Goal: Task Accomplishment & Management: Manage account settings

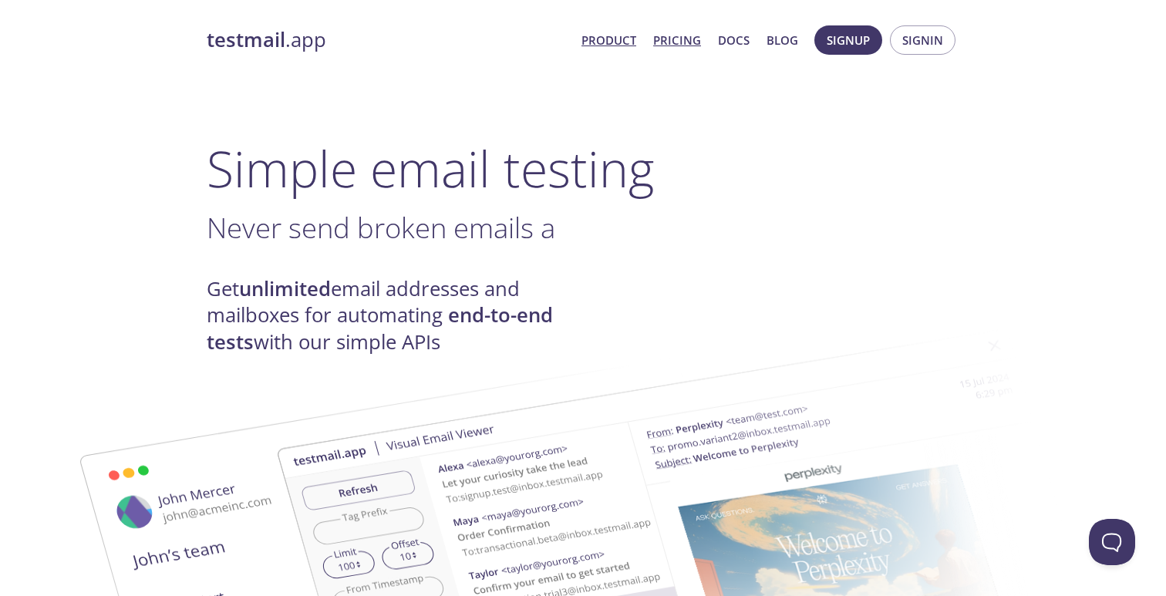
click at [659, 35] on link "Pricing" at bounding box center [677, 40] width 48 height 20
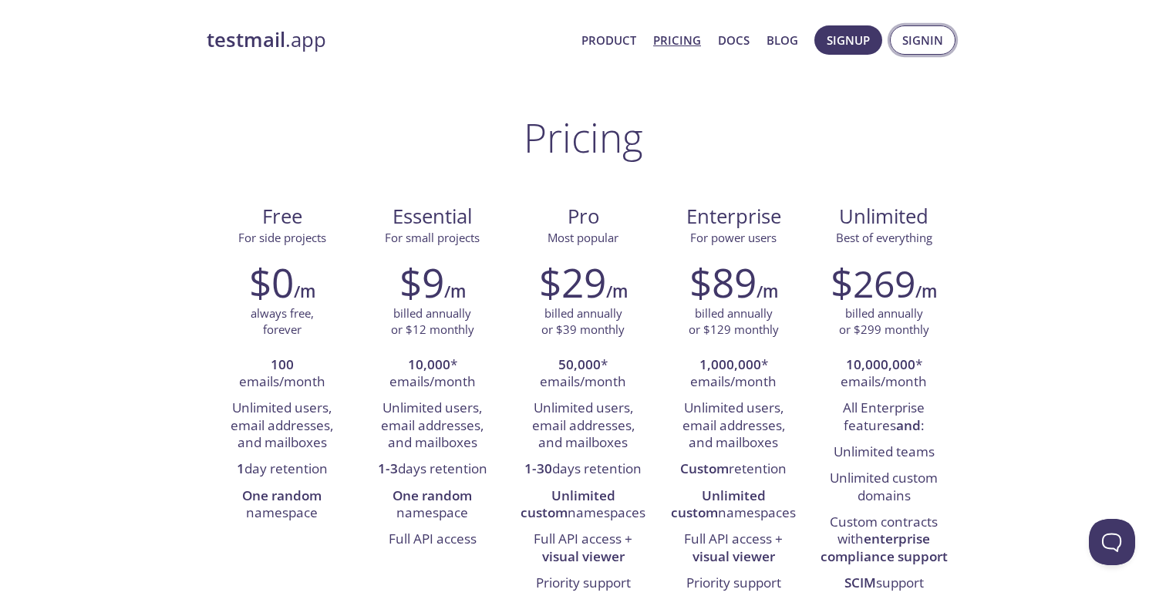
click at [910, 48] on span "Signin" at bounding box center [922, 40] width 41 height 20
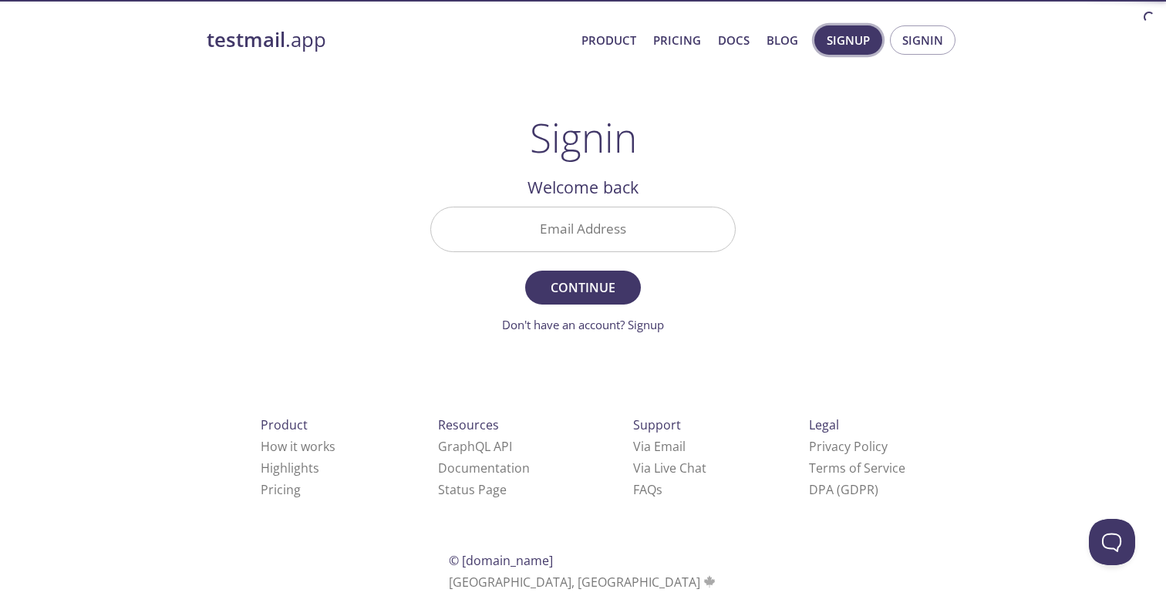
click at [861, 50] on button "Signup" at bounding box center [848, 39] width 68 height 29
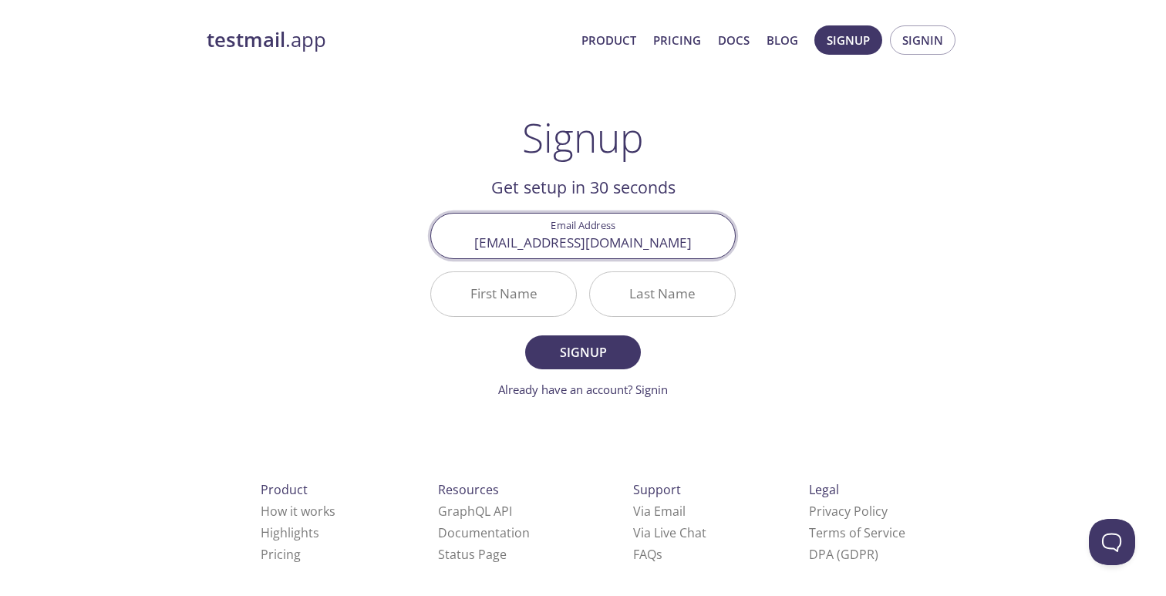
type input "jd@jdscript.net"
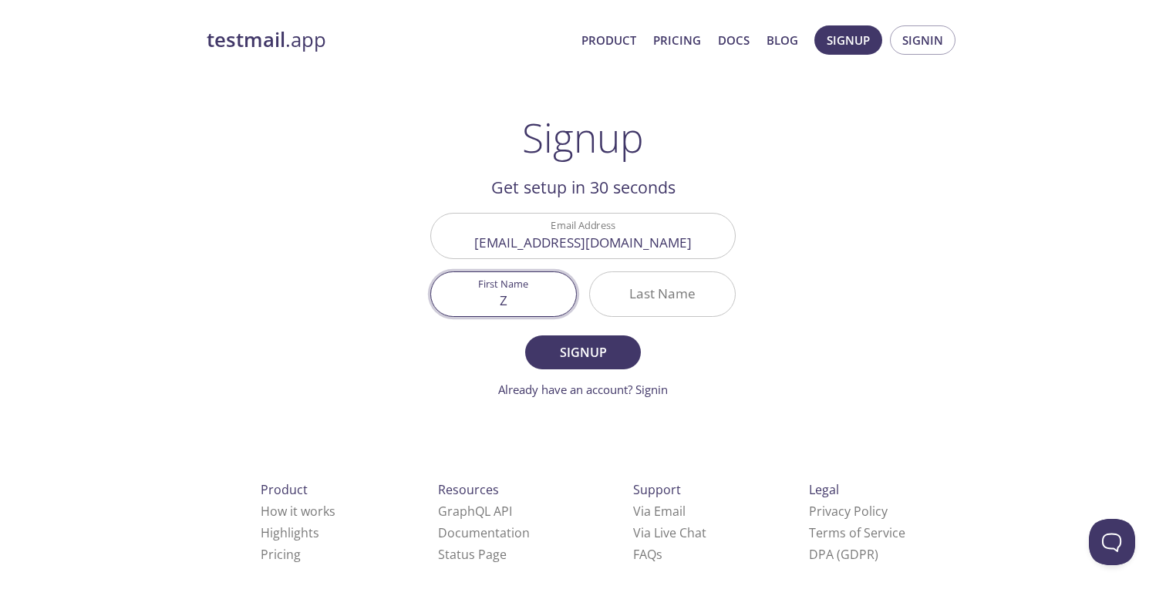
click at [541, 296] on input "Z" at bounding box center [503, 294] width 145 height 44
type input "Zeyu"
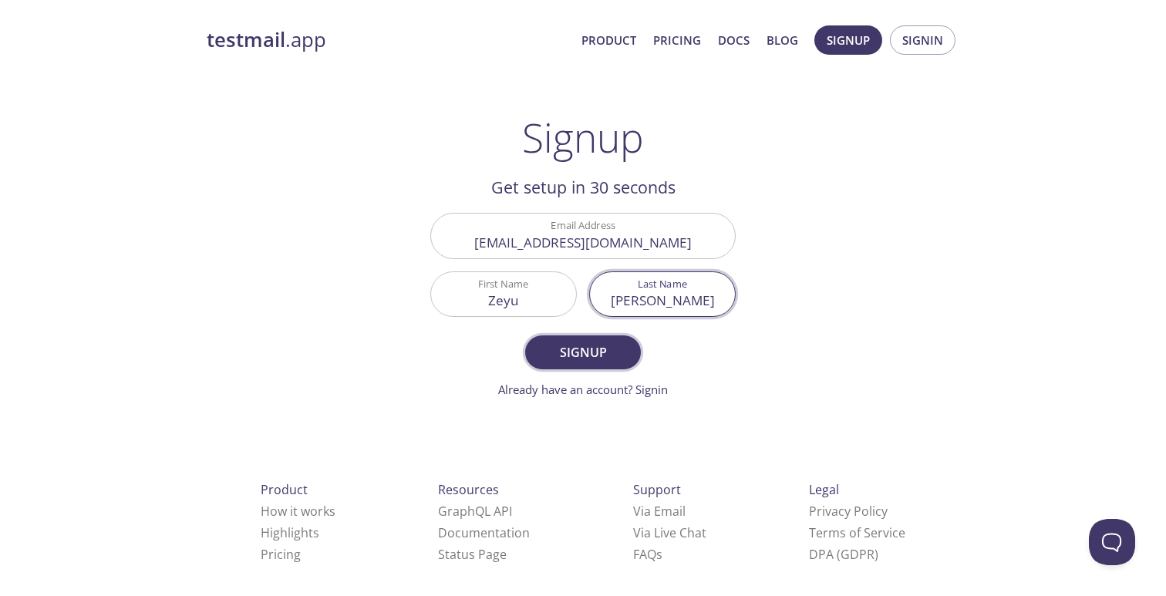
type input "Jiang"
click at [542, 359] on span "Signup" at bounding box center [583, 352] width 82 height 22
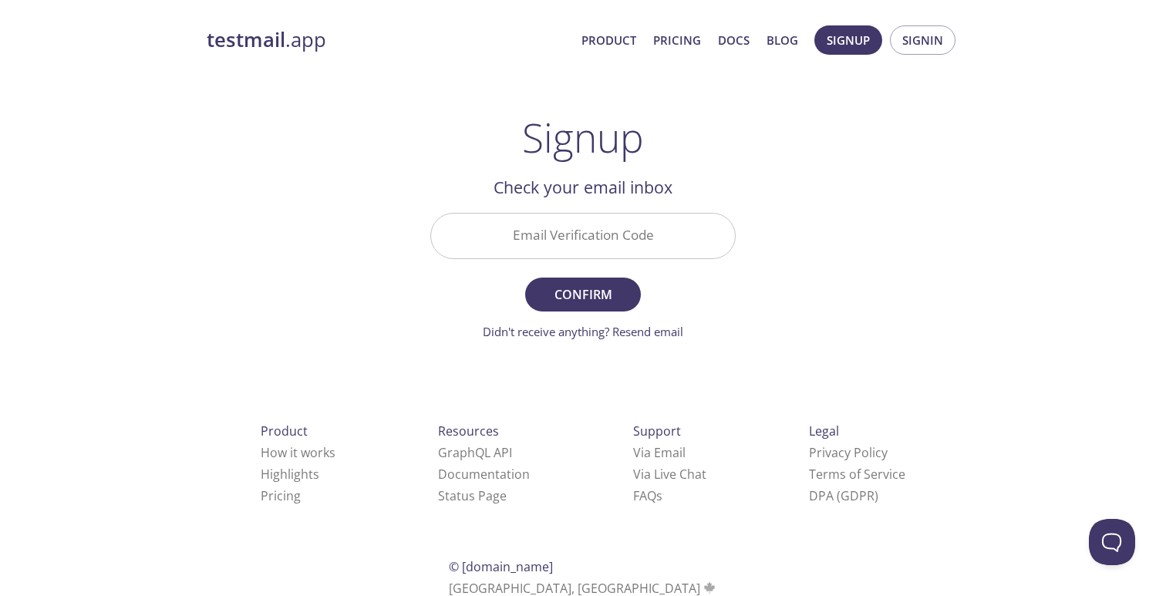
click at [576, 200] on h2 "Check your email inbox" at bounding box center [582, 187] width 305 height 26
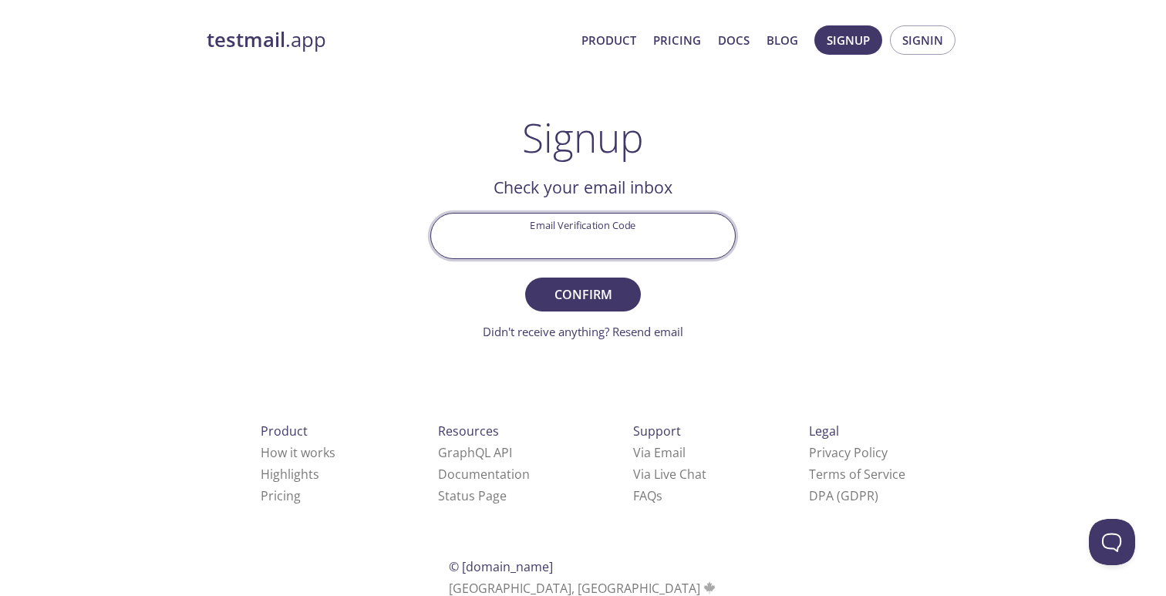
click at [576, 230] on input "Email Verification Code" at bounding box center [583, 236] width 304 height 44
paste input "TCMHHAS"
type input "TCMHHAS"
click at [581, 284] on span "Confirm" at bounding box center [583, 295] width 82 height 22
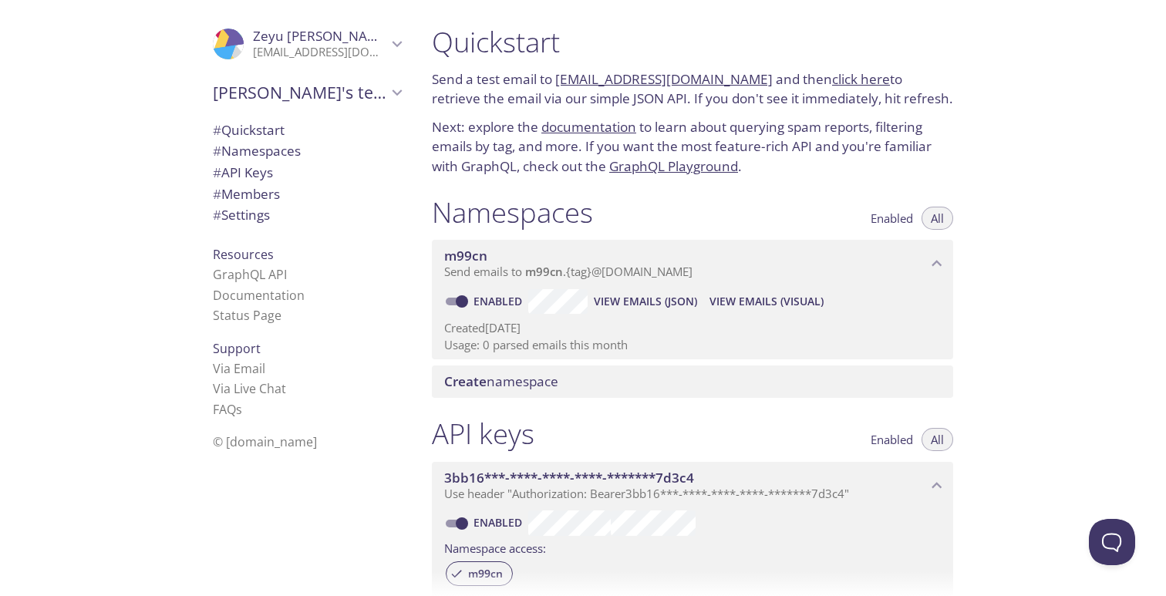
click at [280, 186] on span "# Members" at bounding box center [246, 194] width 67 height 18
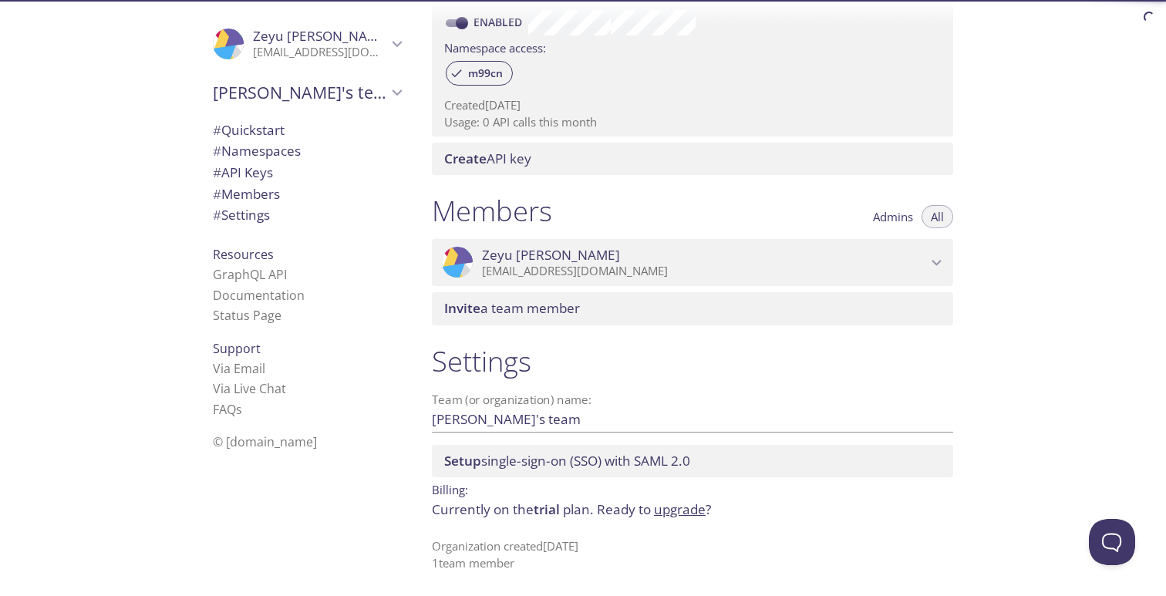
click at [281, 175] on span "# API Keys" at bounding box center [307, 173] width 188 height 20
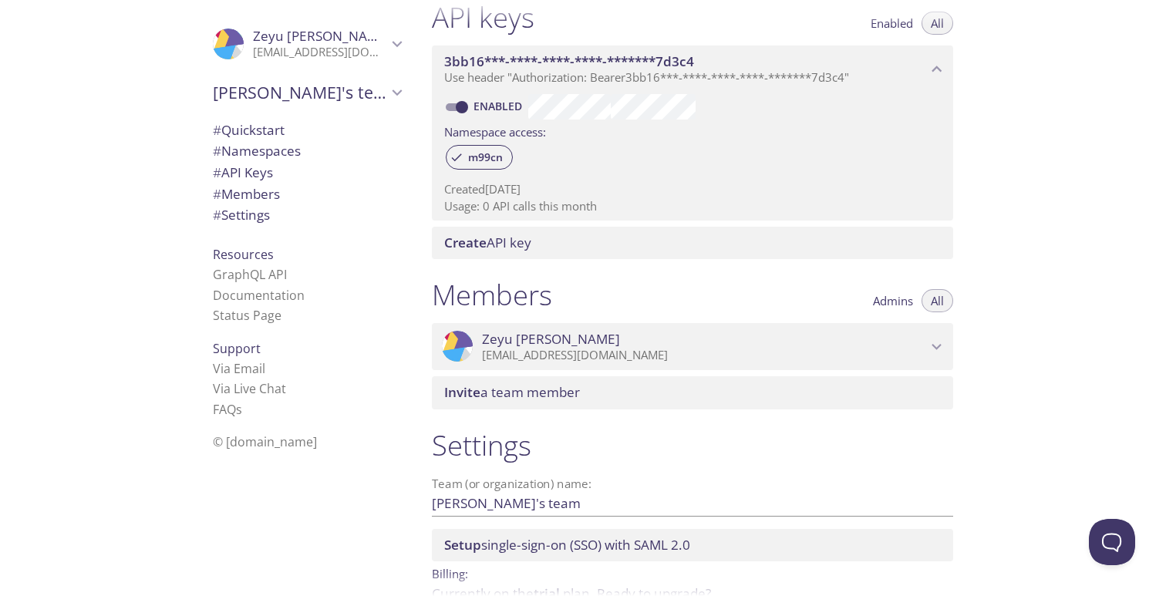
click at [282, 148] on span "# Namespaces" at bounding box center [257, 151] width 88 height 18
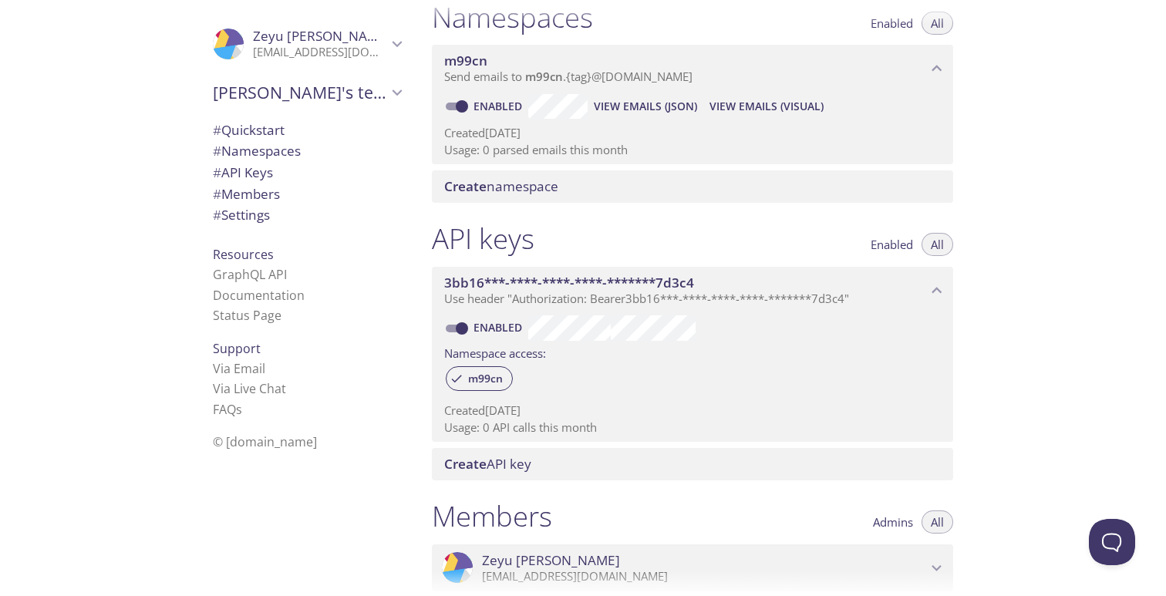
click at [284, 137] on span "# Quickstart" at bounding box center [249, 130] width 72 height 18
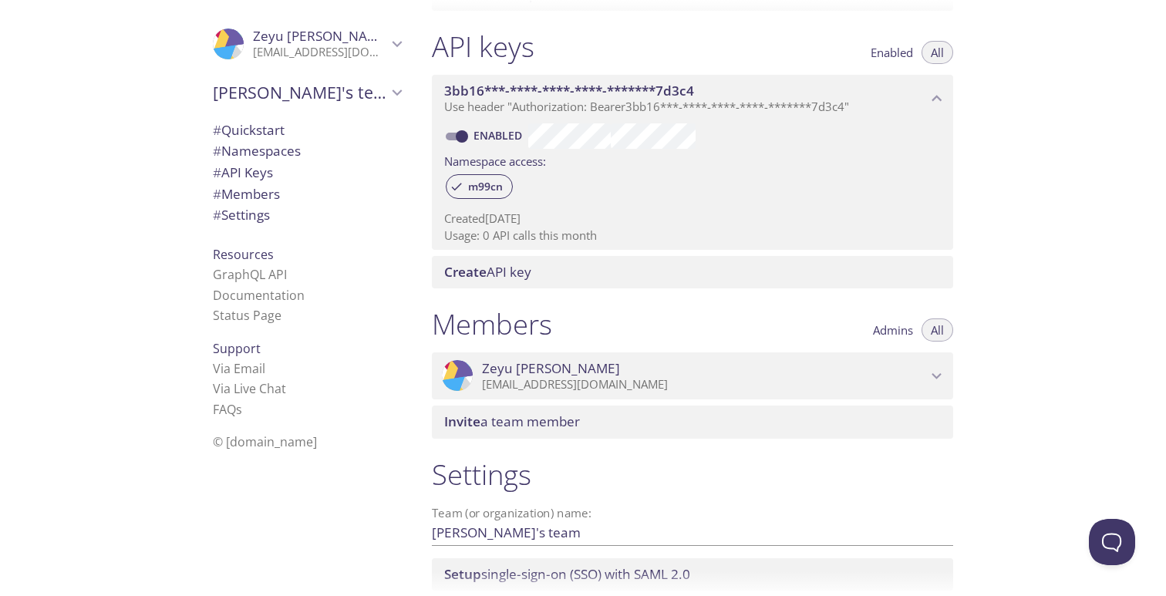
scroll to position [500, 0]
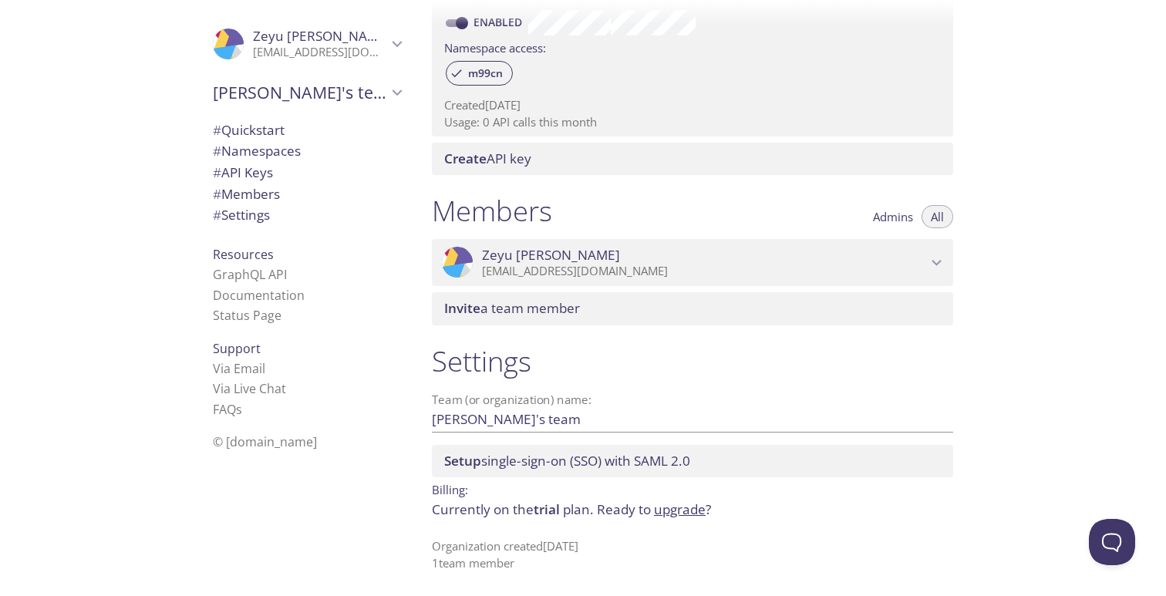
click at [539, 462] on span "Setup single-sign-on (SSO) with SAML 2.0" at bounding box center [567, 461] width 246 height 18
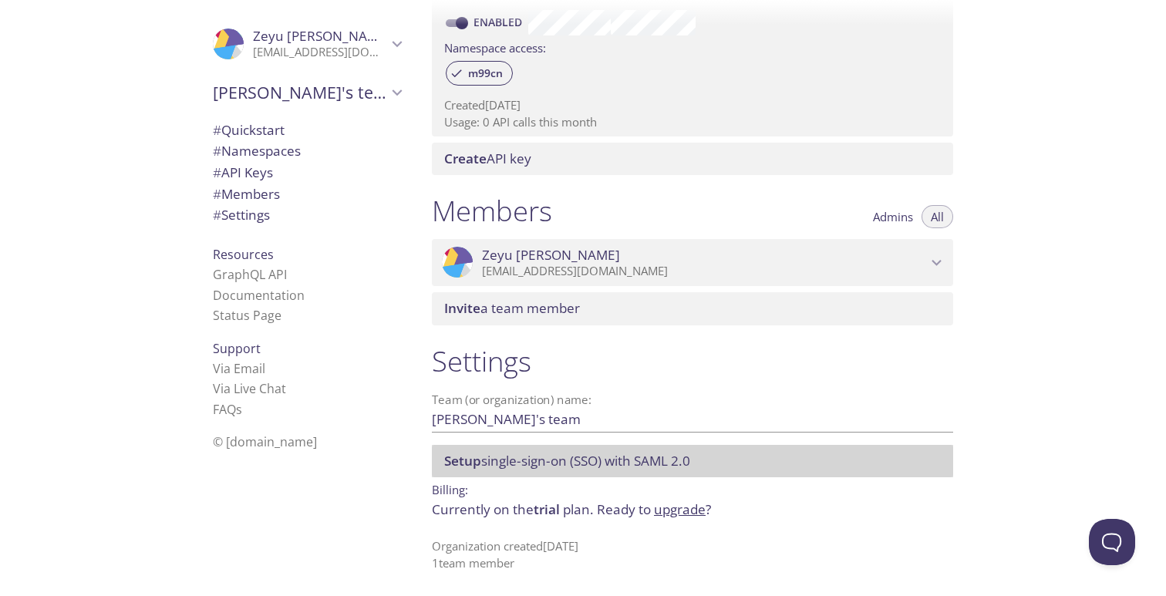
click at [539, 462] on span "Setup single-sign-on (SSO) with SAML 2.0" at bounding box center [567, 461] width 246 height 18
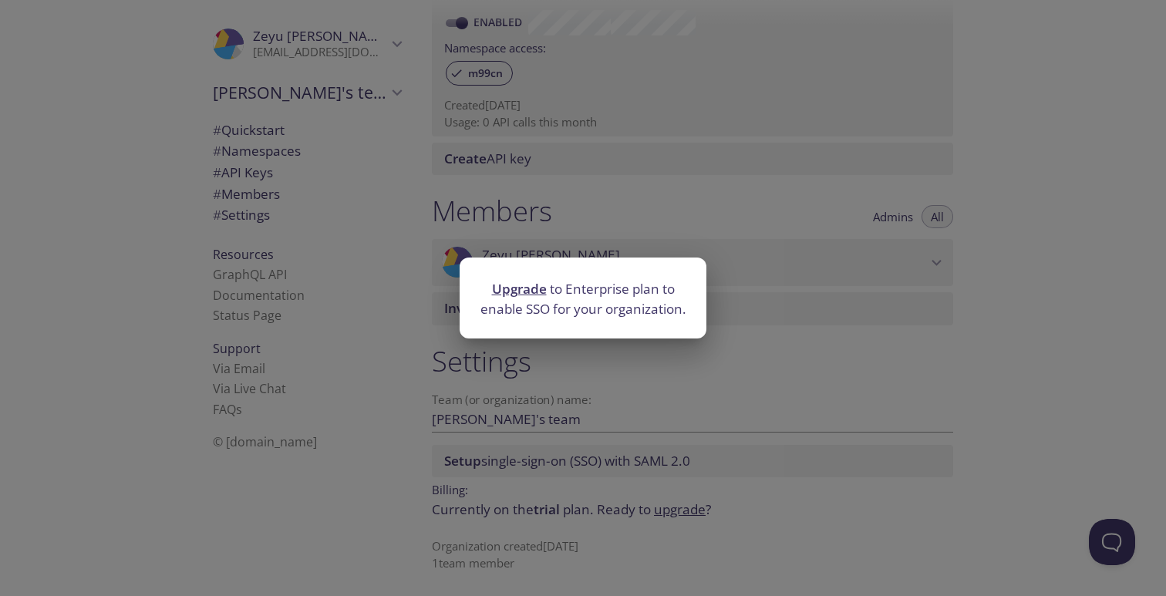
click at [524, 291] on link "Upgrade" at bounding box center [519, 289] width 55 height 18
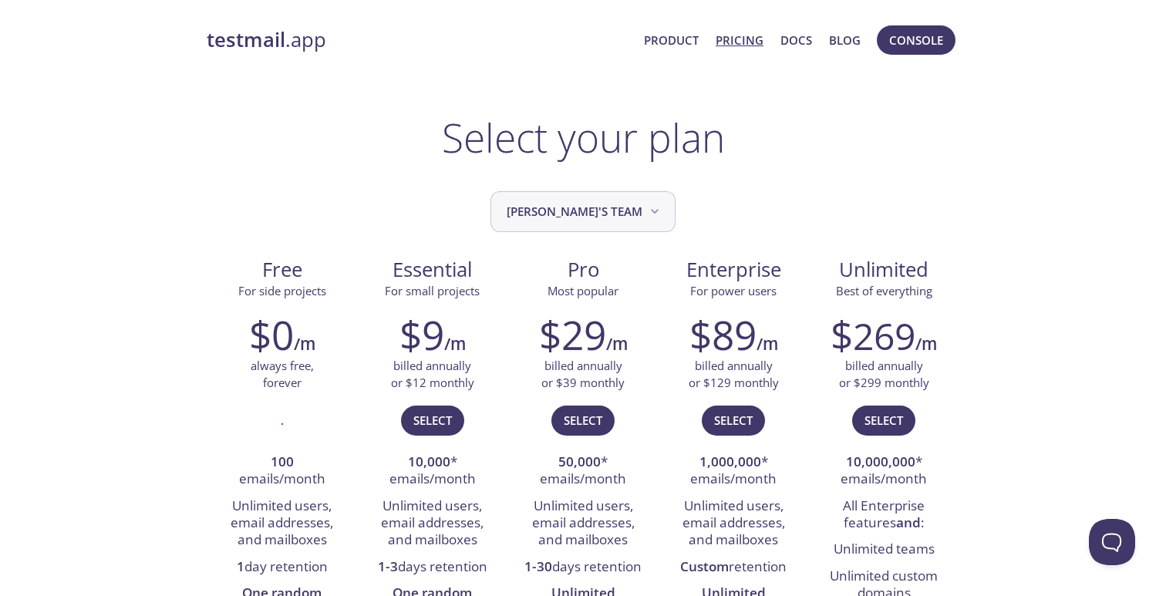
click at [589, 194] on button "[PERSON_NAME]'s team" at bounding box center [582, 211] width 185 height 41
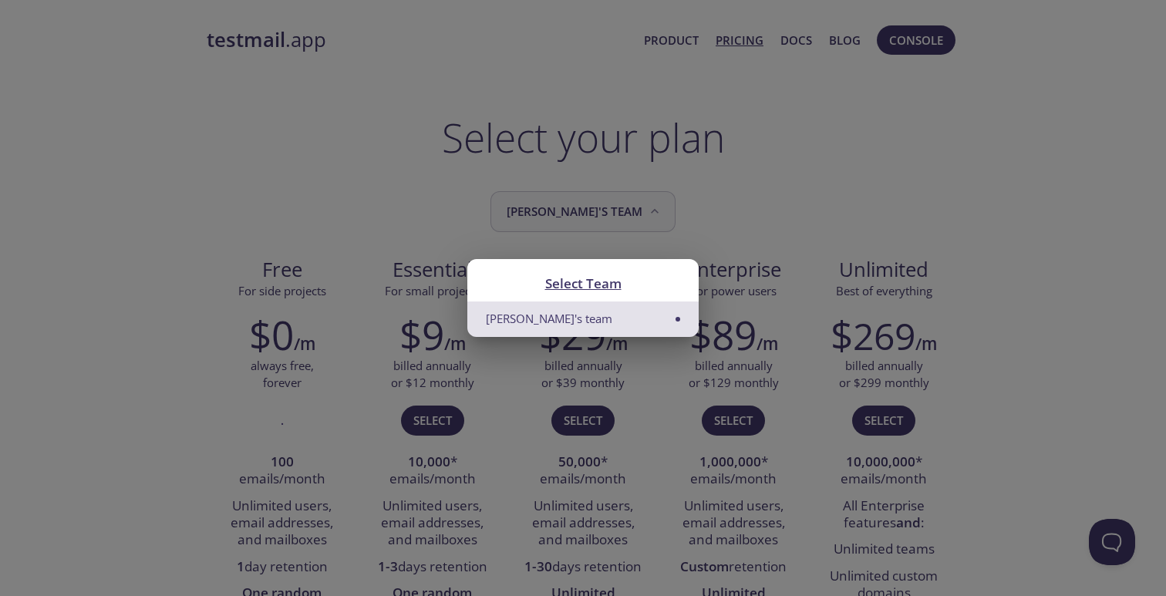
click at [589, 194] on div "Select Team Zeyu's team" at bounding box center [583, 298] width 1166 height 596
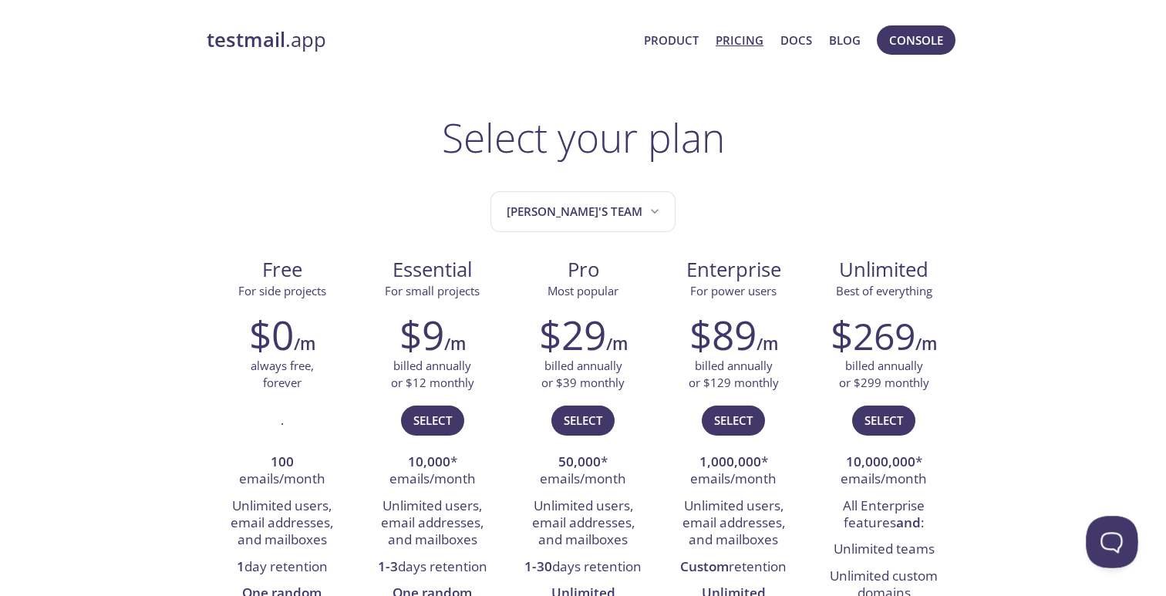
click at [1122, 540] on button "Open Beacon popover" at bounding box center [1108, 539] width 46 height 46
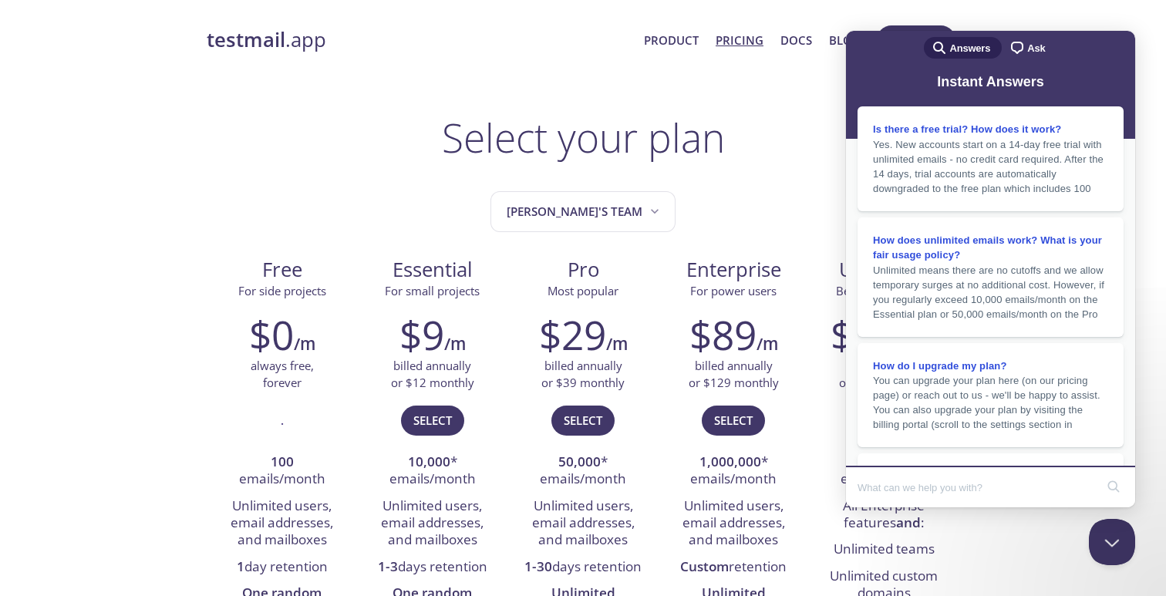
click at [924, 483] on input "Search Doc articles" at bounding box center [975, 487] width 237 height 32
type input "Student plan"
click button "search" at bounding box center [1113, 486] width 25 height 25
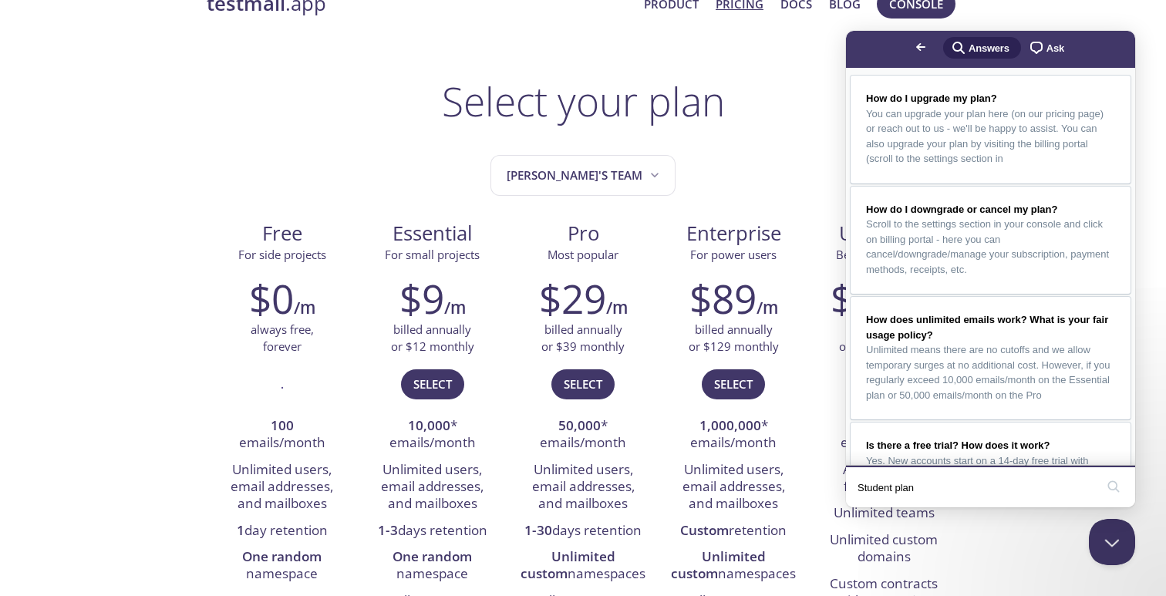
click at [924, 489] on input "Student plan" at bounding box center [975, 487] width 237 height 32
type input "Github student pack"
click at [1101, 474] on button "search" at bounding box center [1113, 486] width 25 height 25
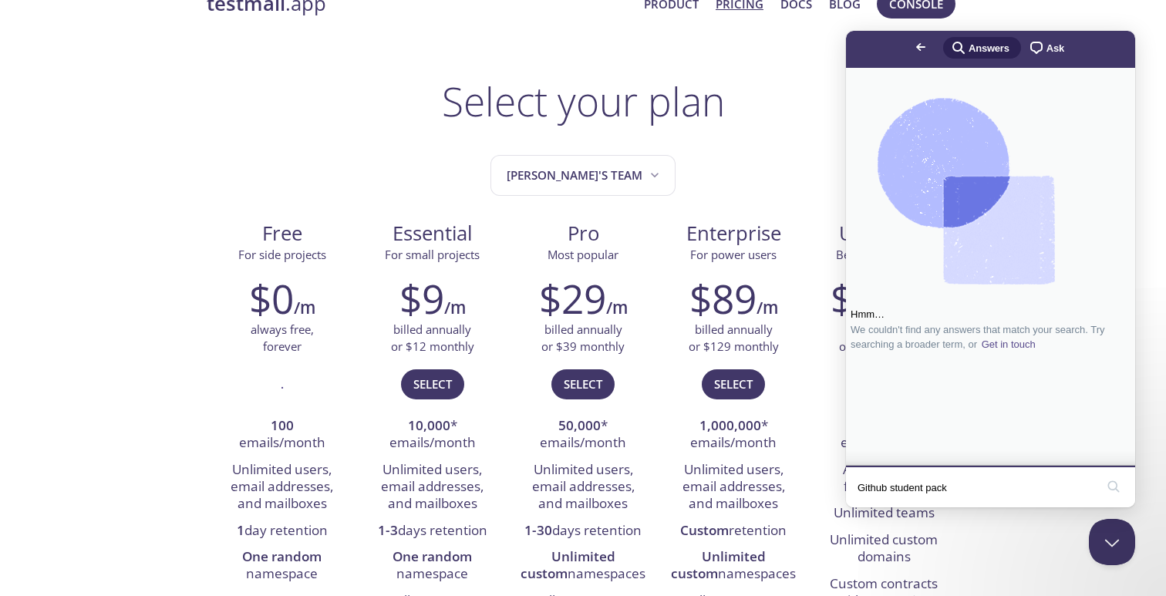
click at [1101, 474] on button "search" at bounding box center [1113, 486] width 25 height 25
click at [1027, 55] on span "chat-square" at bounding box center [1036, 48] width 19 height 19
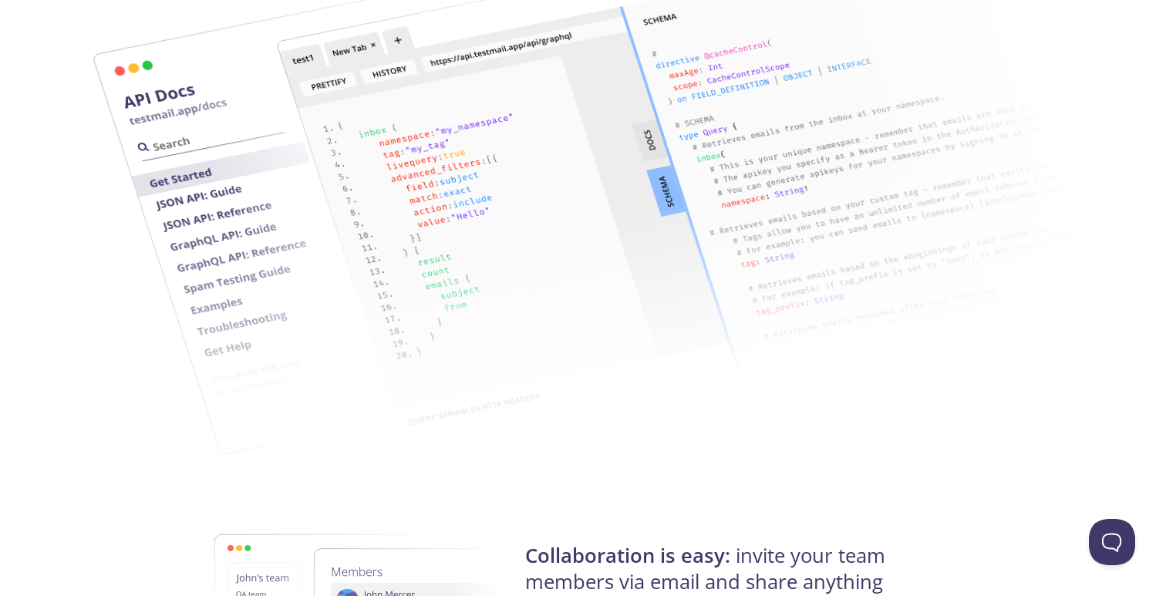
scroll to position [2929, 0]
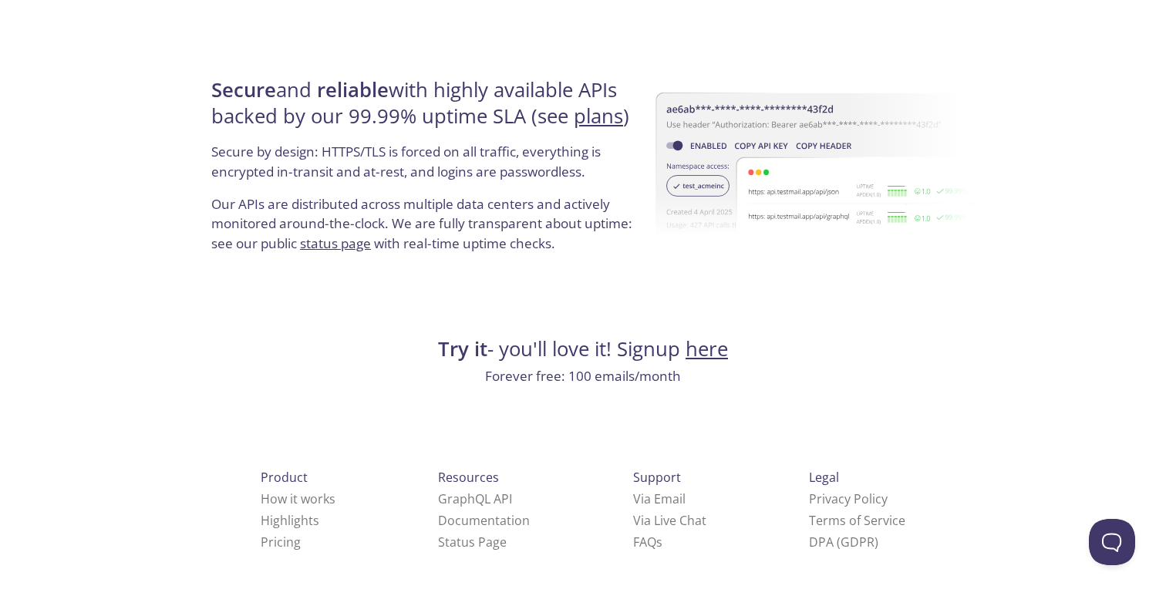
click at [264, 536] on li "Pricing" at bounding box center [298, 542] width 75 height 22
click at [260, 553] on div "Product How it works Highlights Pricing" at bounding box center [298, 510] width 124 height 136
click at [261, 543] on link "Pricing" at bounding box center [281, 541] width 40 height 17
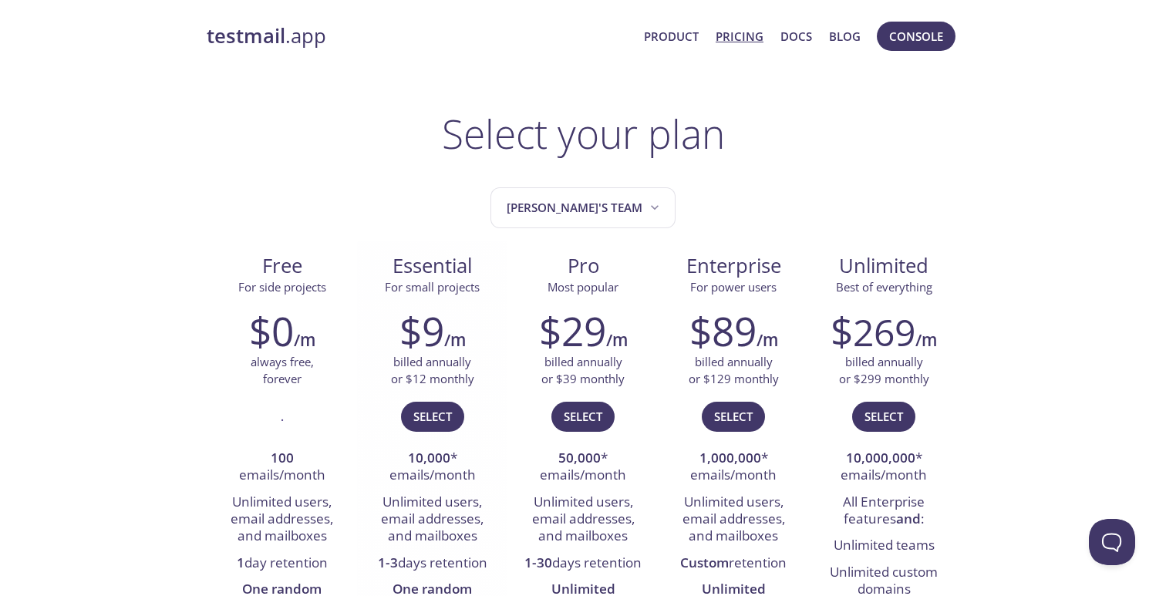
scroll to position [5, 0]
click at [432, 413] on span "Select" at bounding box center [432, 415] width 39 height 20
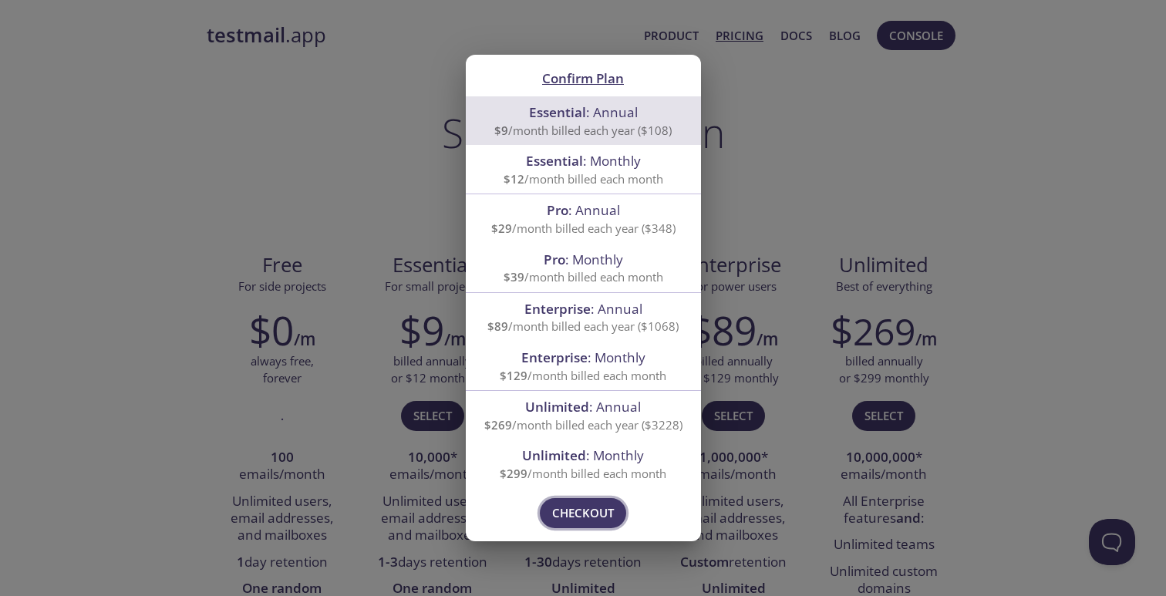
click at [586, 500] on button "Checkout" at bounding box center [583, 512] width 86 height 29
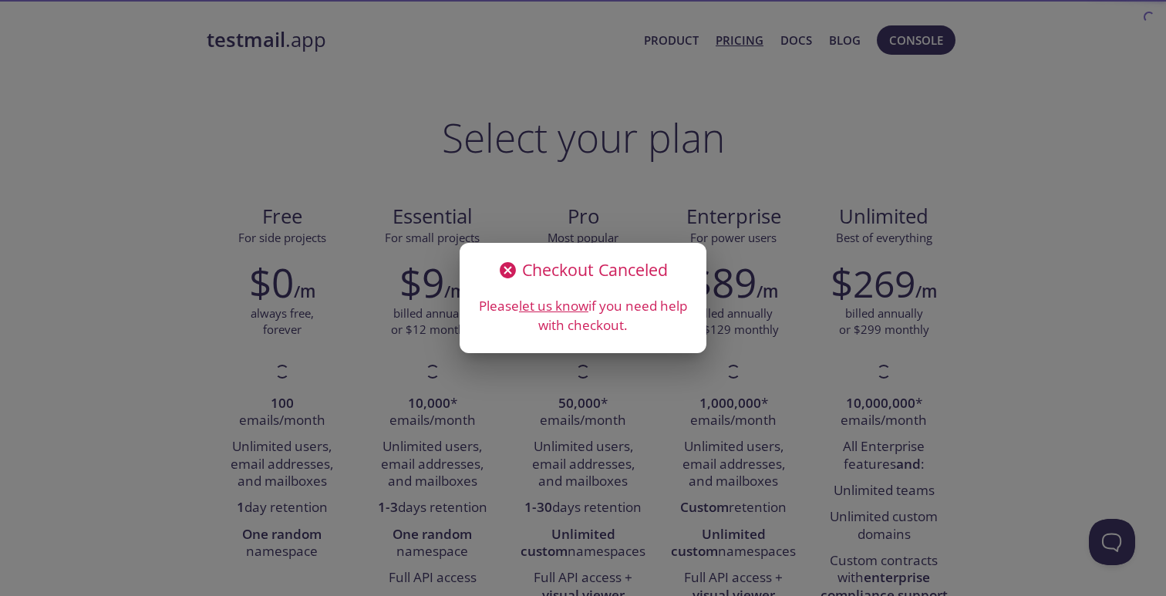
click at [594, 199] on div "Checkout Canceled Please let us know if you need help with checkout." at bounding box center [583, 298] width 1166 height 596
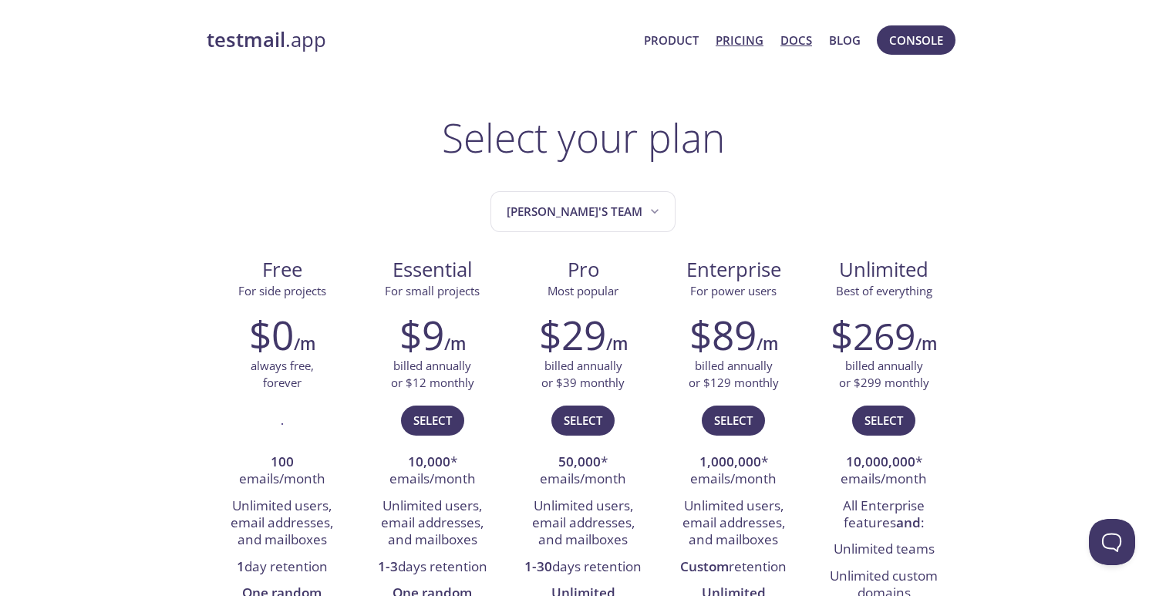
click at [802, 41] on link "Docs" at bounding box center [796, 40] width 32 height 20
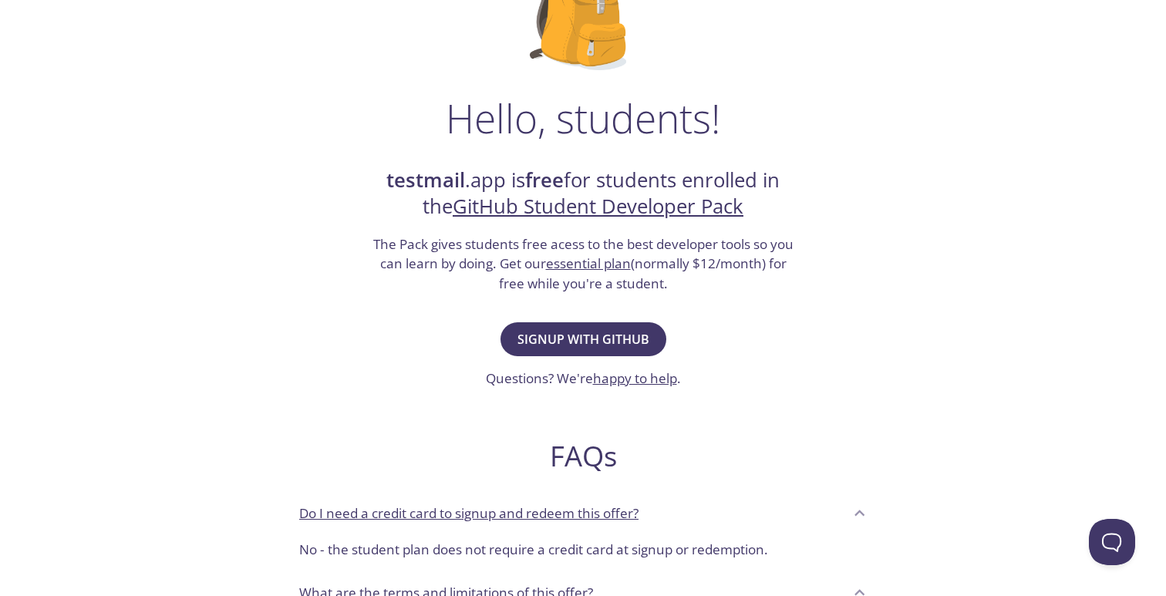
scroll to position [202, 0]
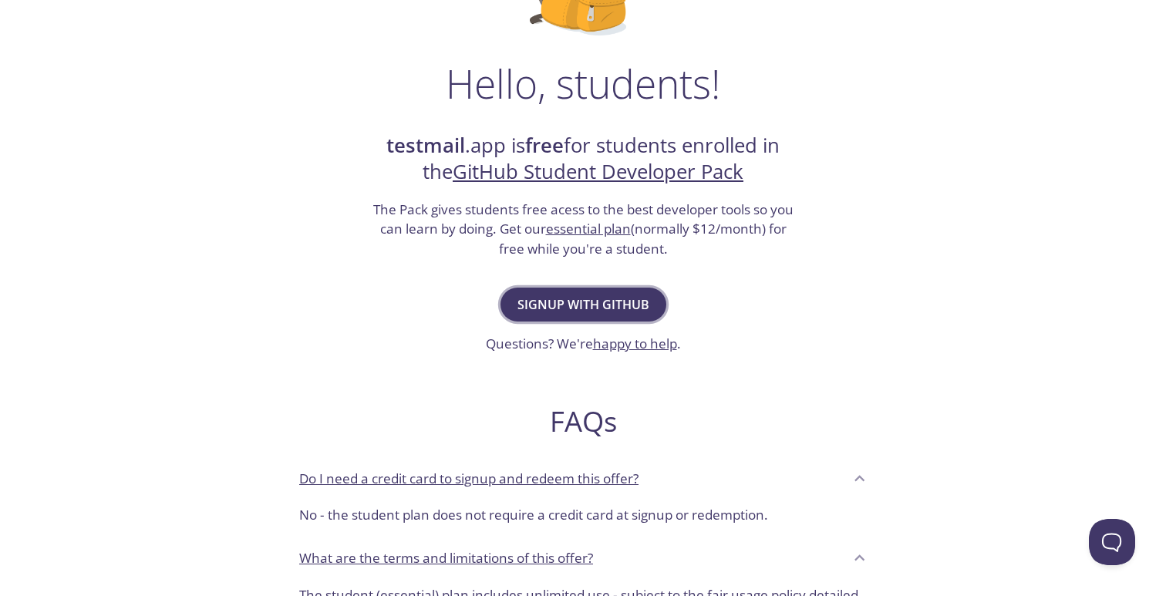
click at [605, 299] on span "Signup with GitHub" at bounding box center [583, 305] width 132 height 22
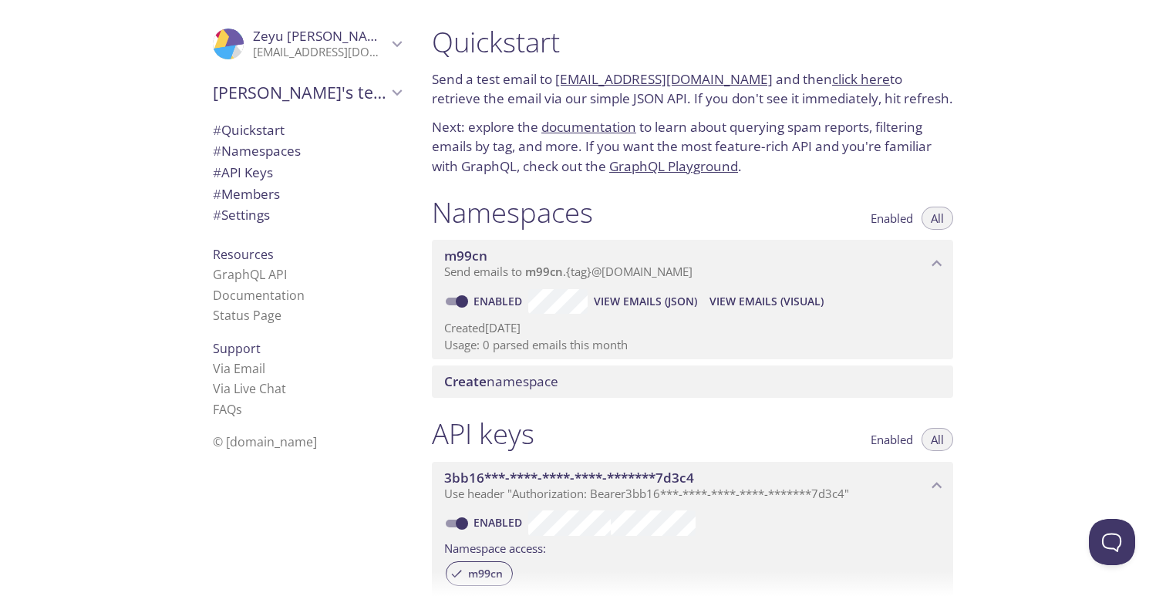
click at [582, 390] on div "Create namespace" at bounding box center [692, 381] width 521 height 32
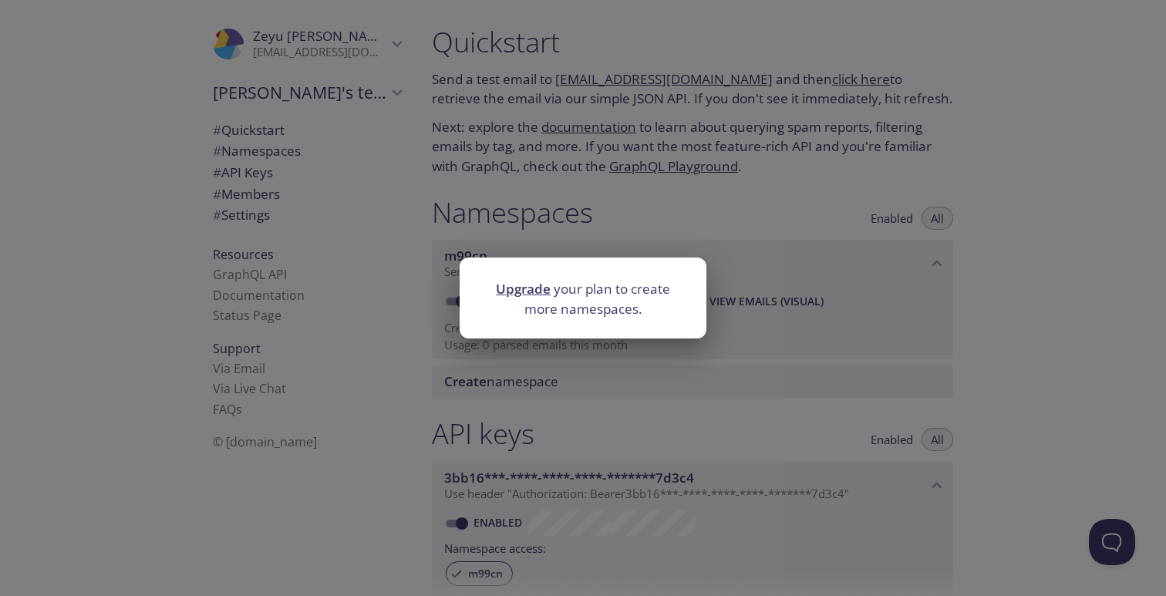
click at [541, 355] on div "Upgrade your plan to create more namespaces." at bounding box center [583, 298] width 1166 height 596
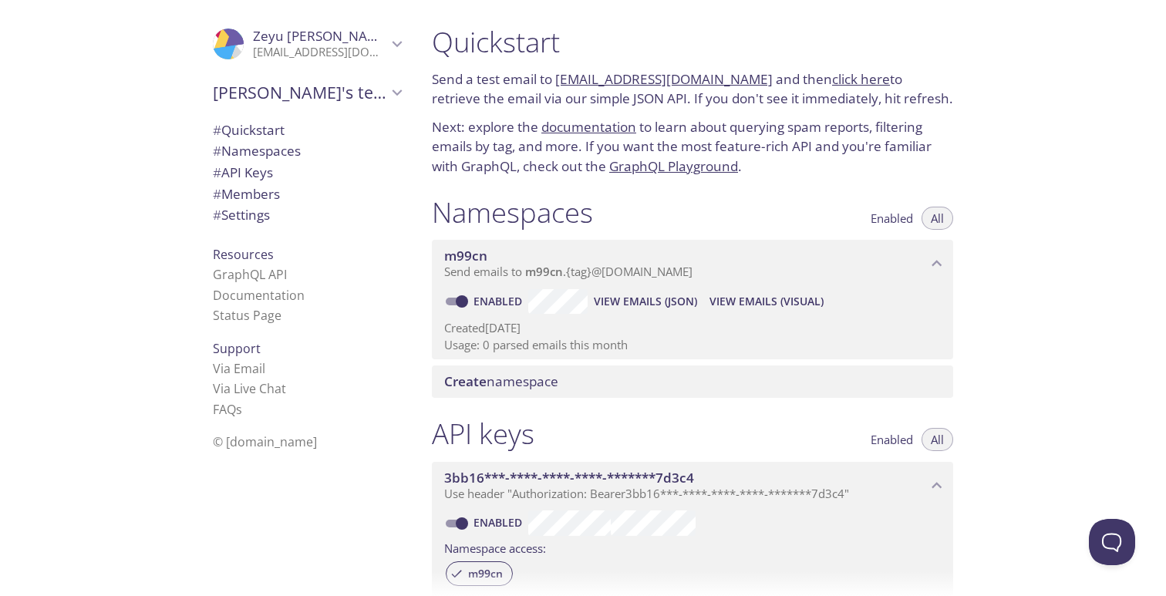
click at [916, 263] on span "m99cn" at bounding box center [685, 255] width 483 height 17
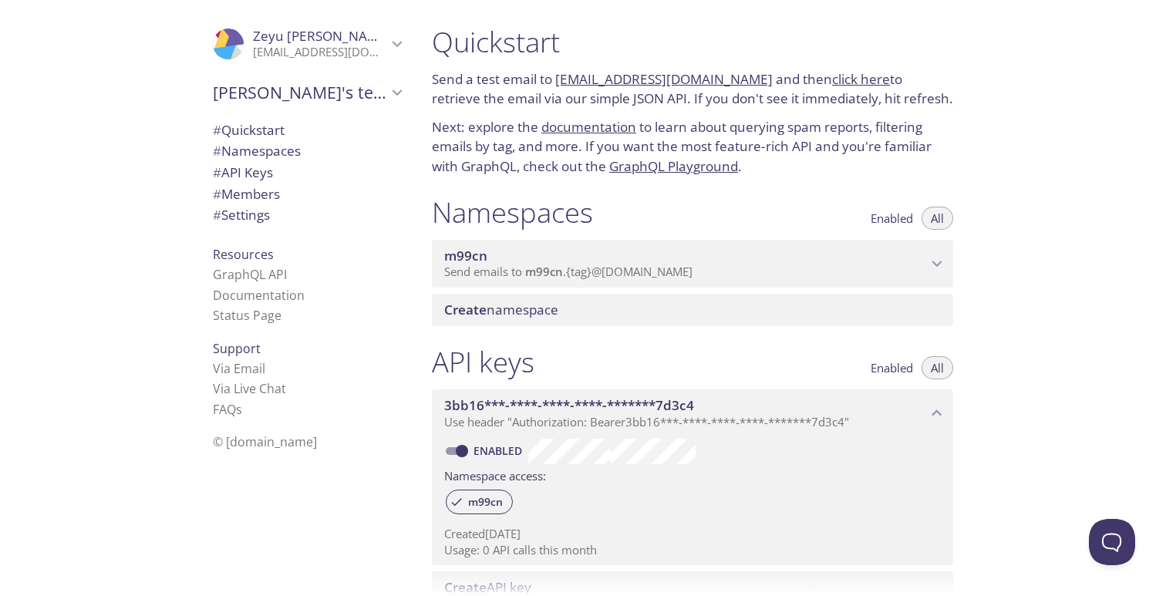
click at [916, 263] on span "m99cn" at bounding box center [685, 255] width 483 height 17
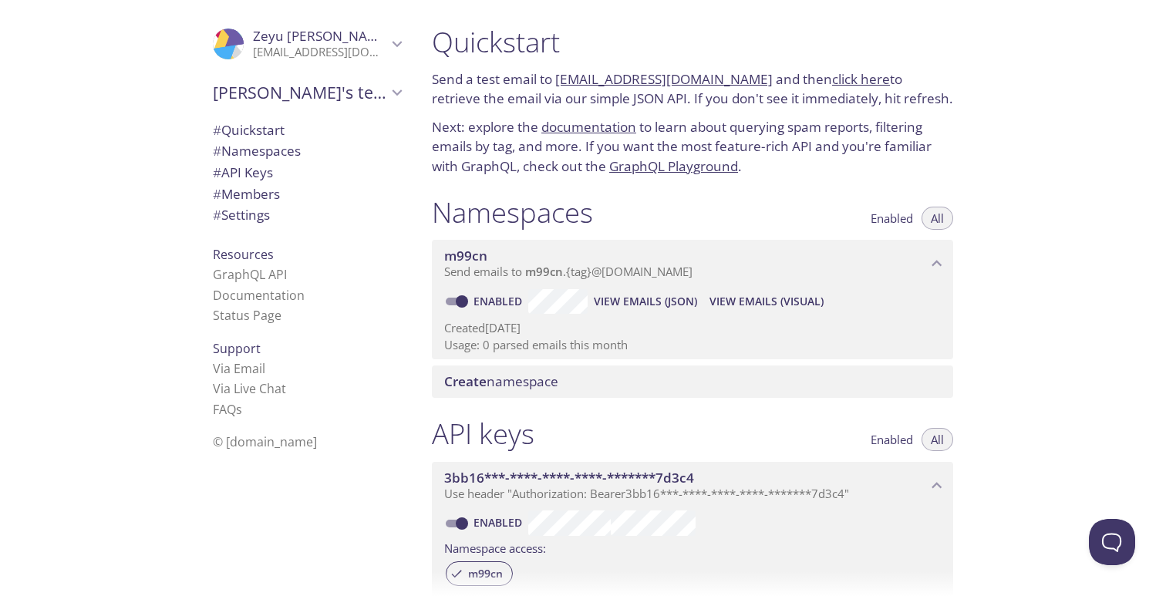
click at [887, 218] on span "Enabled" at bounding box center [891, 218] width 42 height 0
click at [918, 216] on button "Enabled" at bounding box center [891, 218] width 61 height 23
click at [934, 218] on span "All" at bounding box center [936, 218] width 13 height 0
click at [562, 338] on p "Usage: 0 parsed emails this month" at bounding box center [692, 345] width 496 height 16
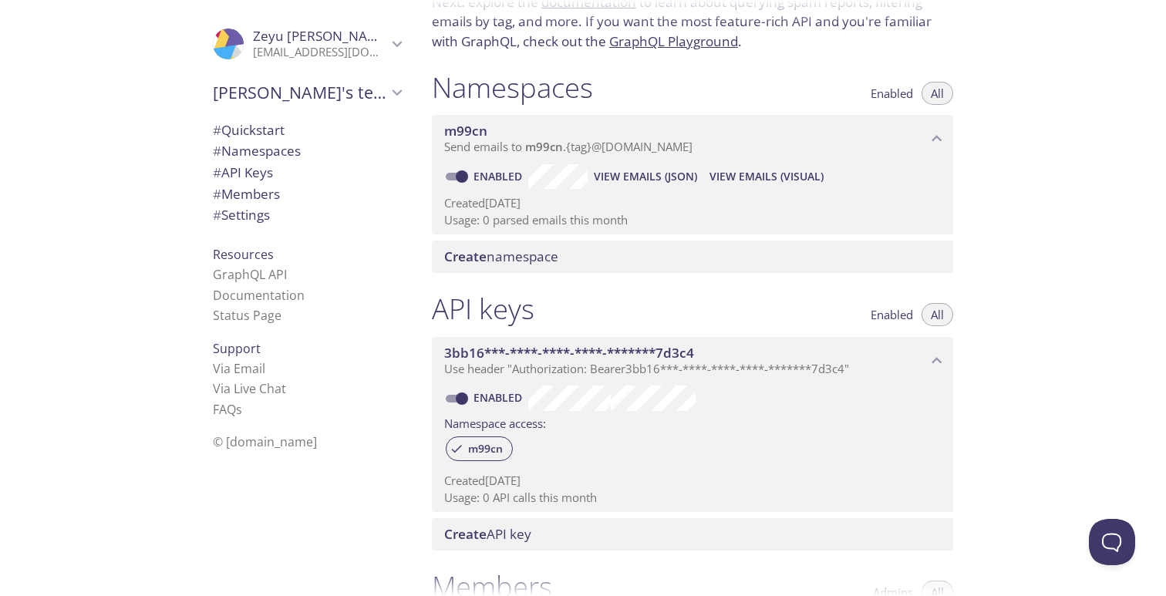
scroll to position [114, 0]
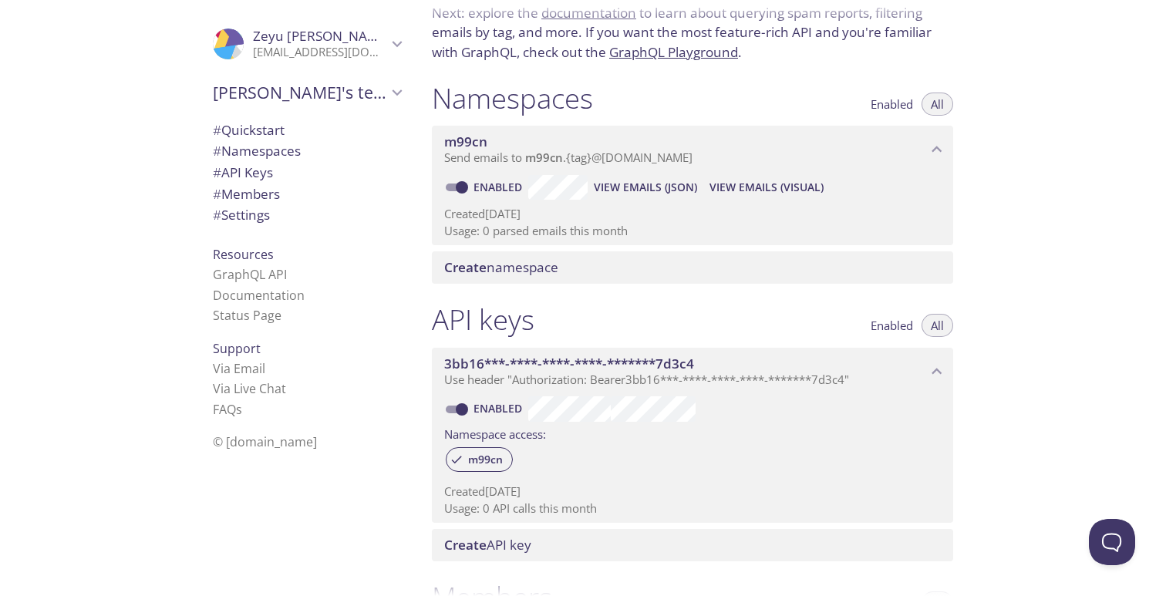
click at [646, 263] on span "Create namespace" at bounding box center [695, 267] width 503 height 17
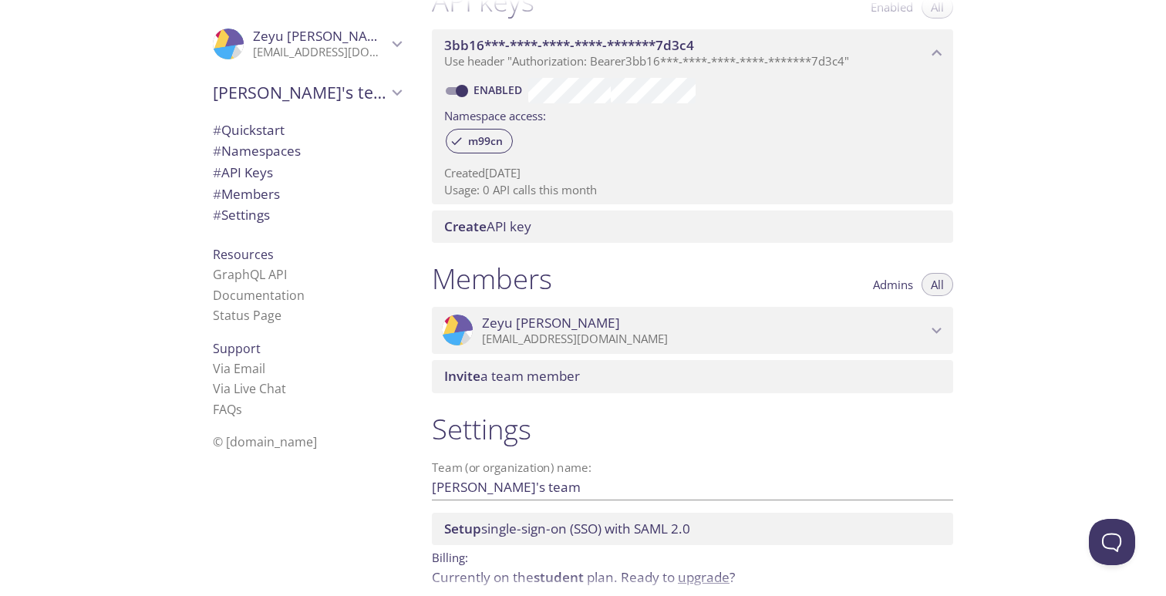
scroll to position [399, 0]
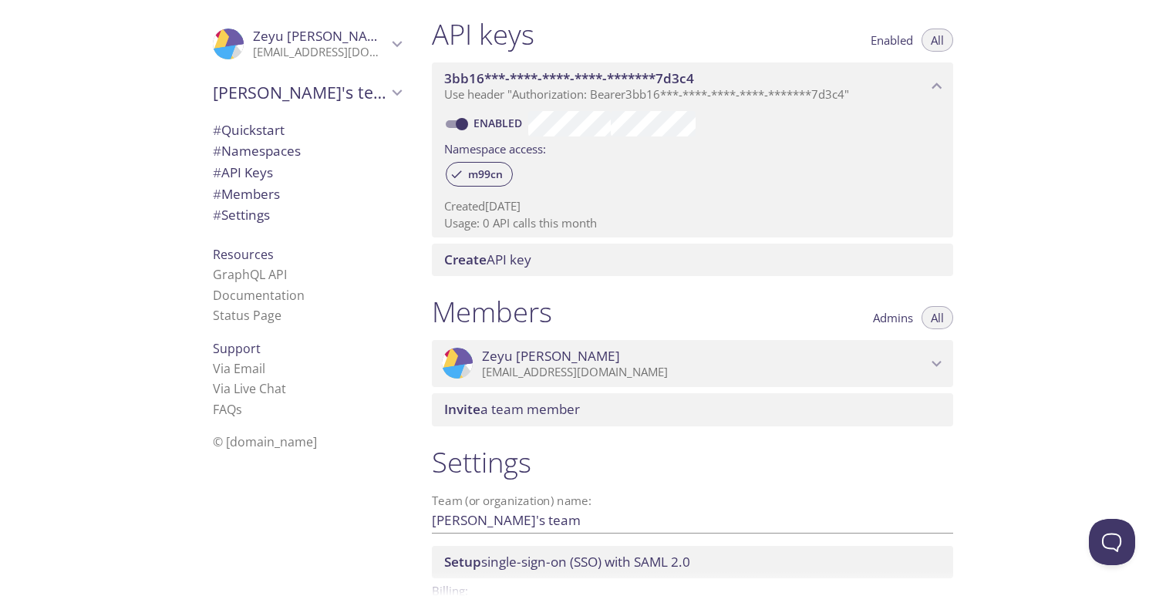
click at [494, 269] on div "Create API key" at bounding box center [692, 260] width 521 height 32
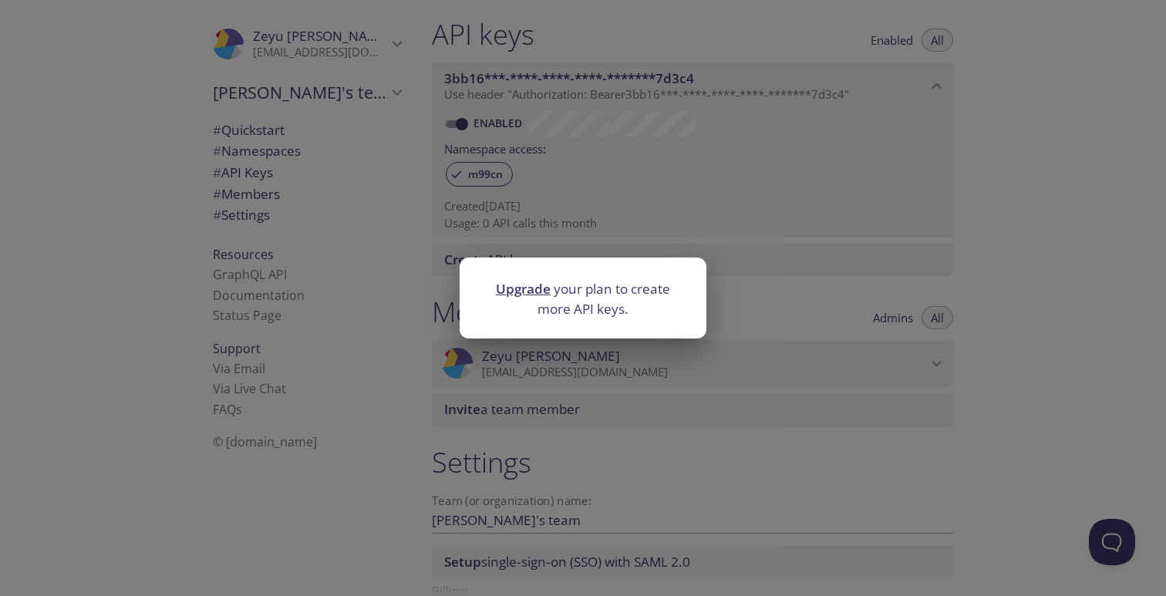
click at [510, 219] on div "Upgrade your plan to create more API keys." at bounding box center [583, 298] width 1166 height 596
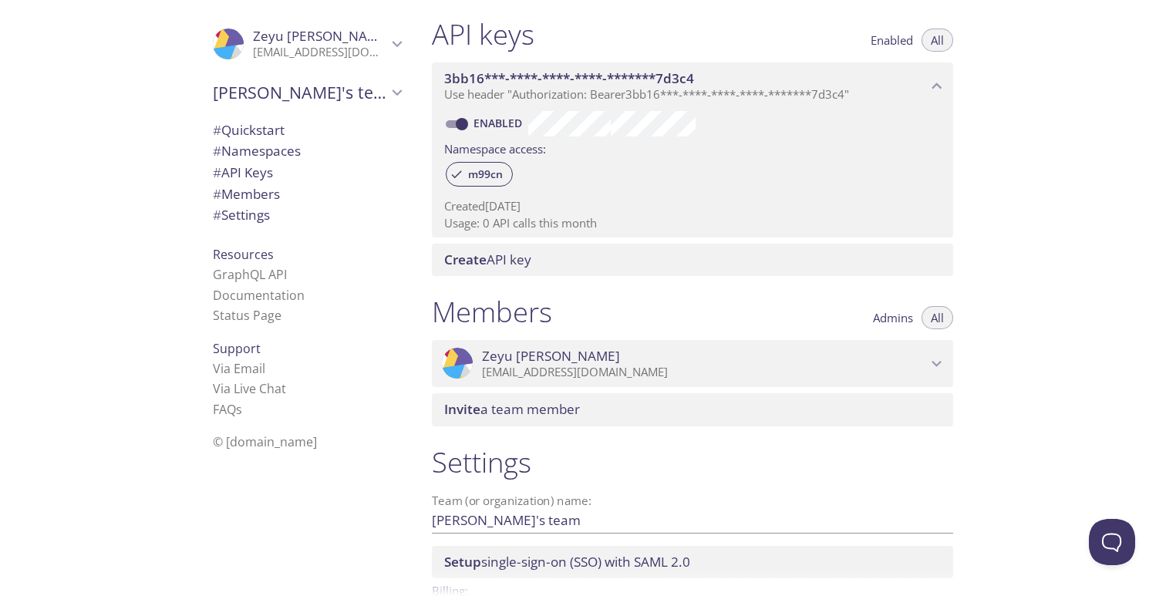
click at [466, 119] on input "Enabled" at bounding box center [462, 124] width 56 height 19
click at [499, 253] on span "Create API key" at bounding box center [487, 260] width 87 height 18
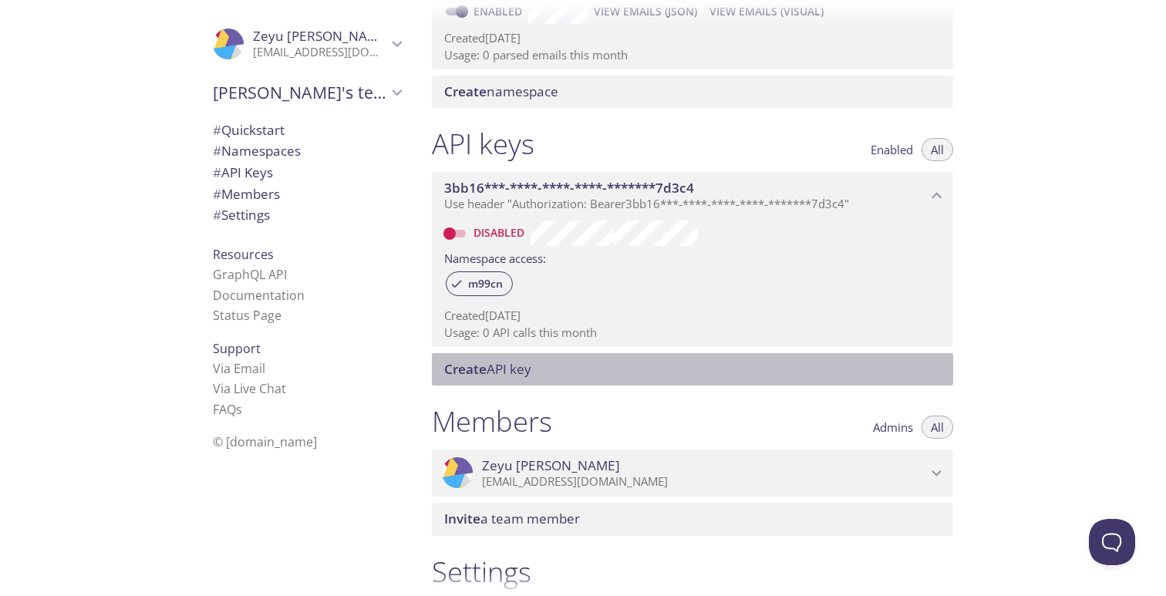
scroll to position [271, 0]
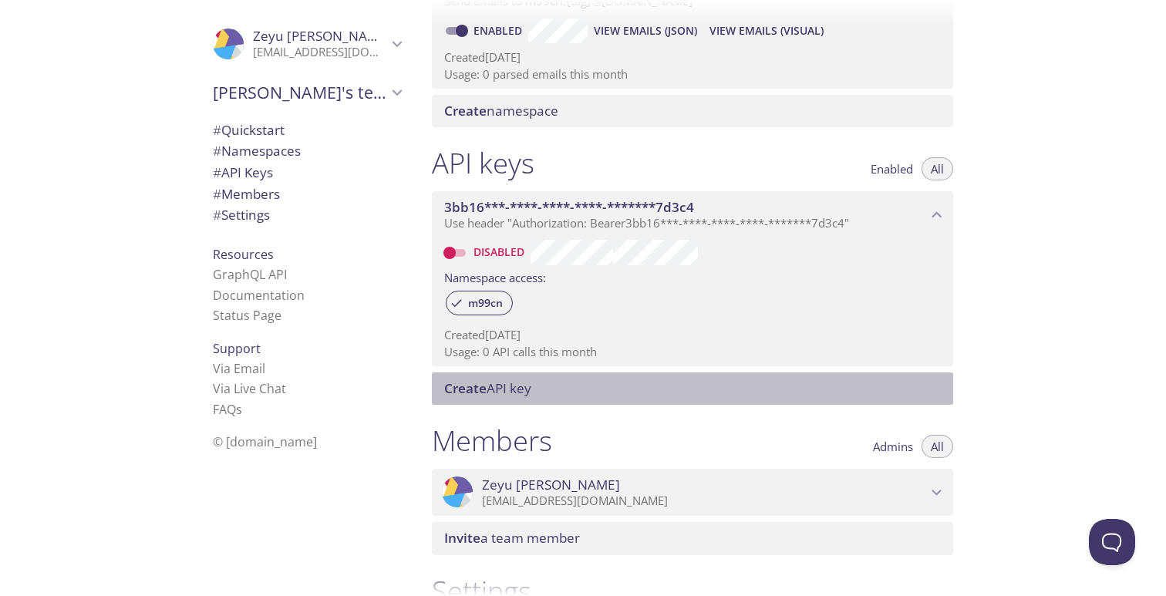
click at [617, 204] on span "3bb16***-****-****-****-*******7d3c4" at bounding box center [569, 207] width 250 height 18
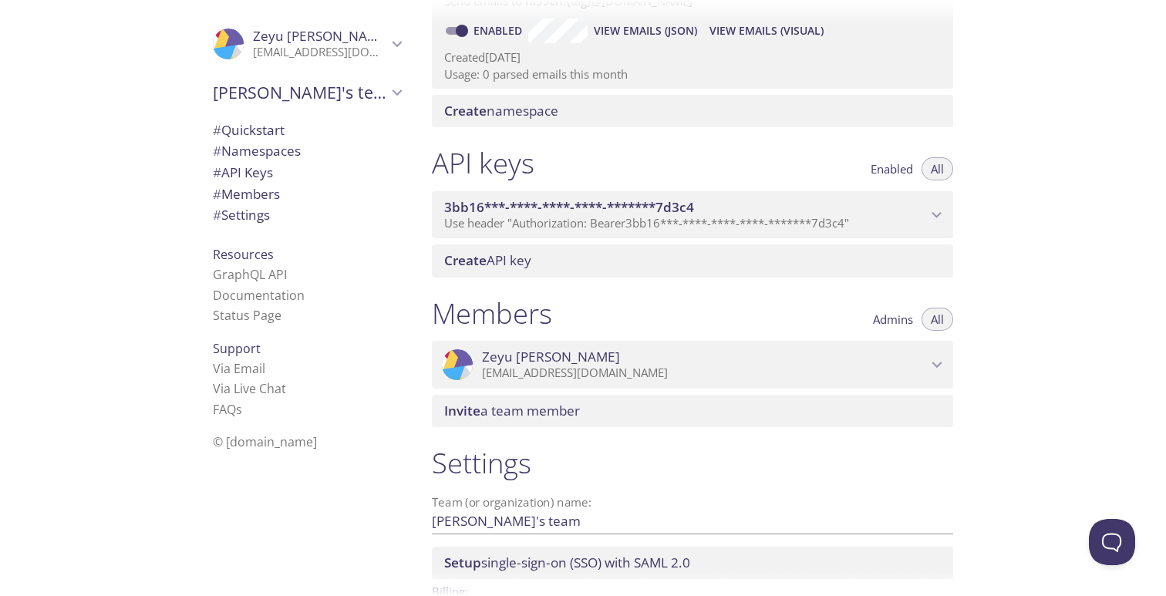
click at [617, 204] on span "3bb16***-****-****-****-*******7d3c4" at bounding box center [569, 207] width 250 height 18
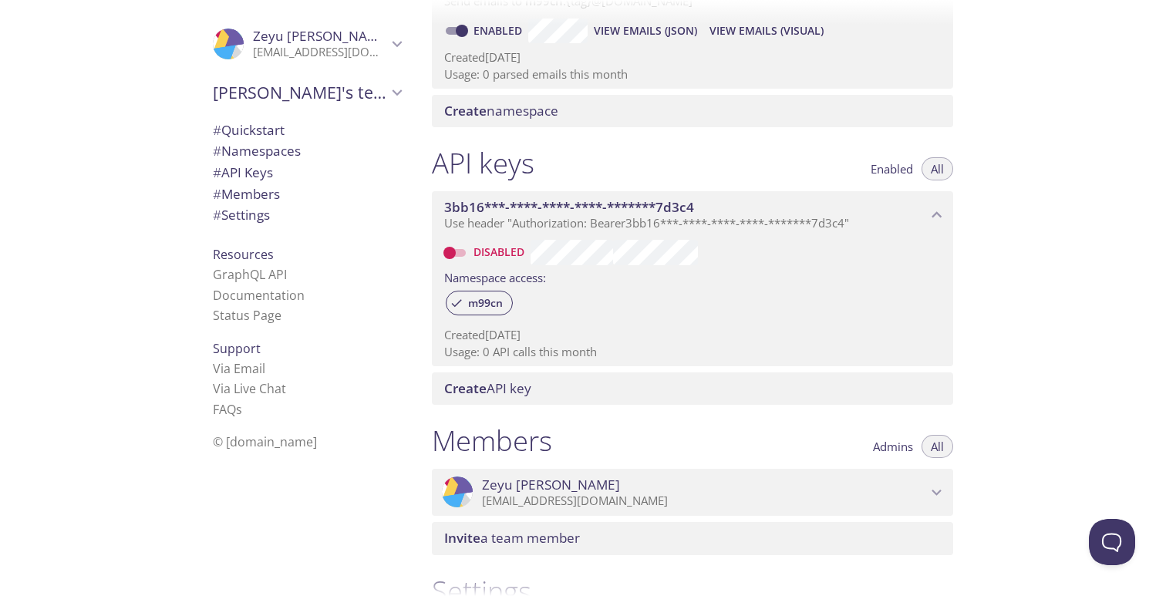
click at [454, 256] on input "Disabled" at bounding box center [450, 253] width 56 height 19
click at [454, 256] on input "Enabled" at bounding box center [462, 253] width 56 height 19
checkbox input "false"
click at [496, 219] on span "Use header "Authorization: Bearer 3bb16***-****-****-****-*******7d3c4 "" at bounding box center [646, 222] width 405 height 15
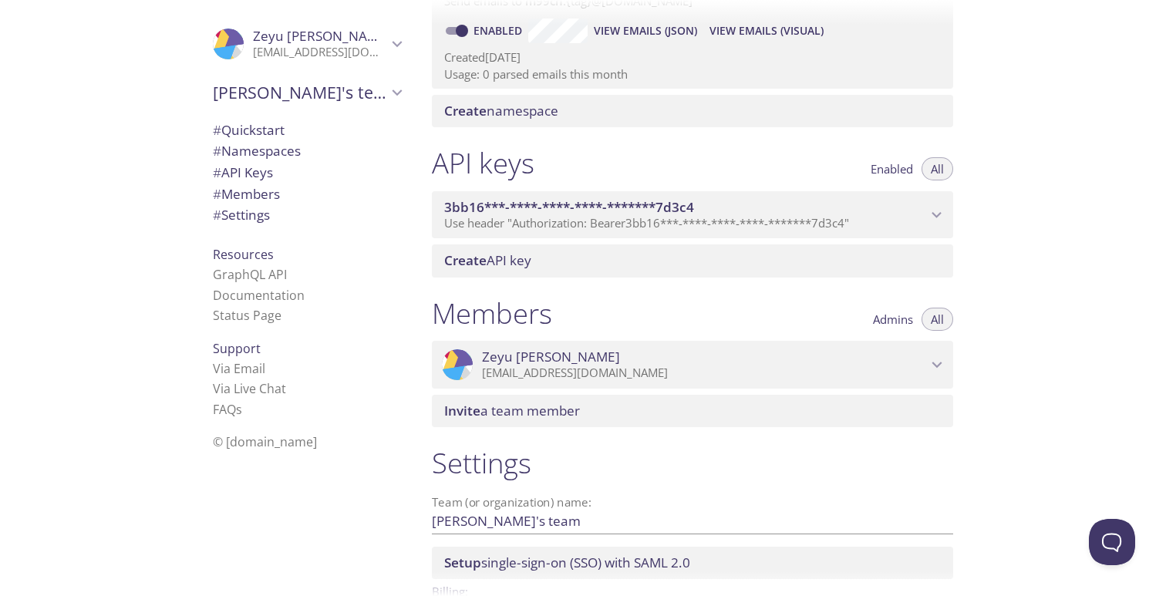
click at [496, 219] on span "Use header "Authorization: Bearer 3bb16***-****-****-****-*******7d3c4 "" at bounding box center [646, 222] width 405 height 15
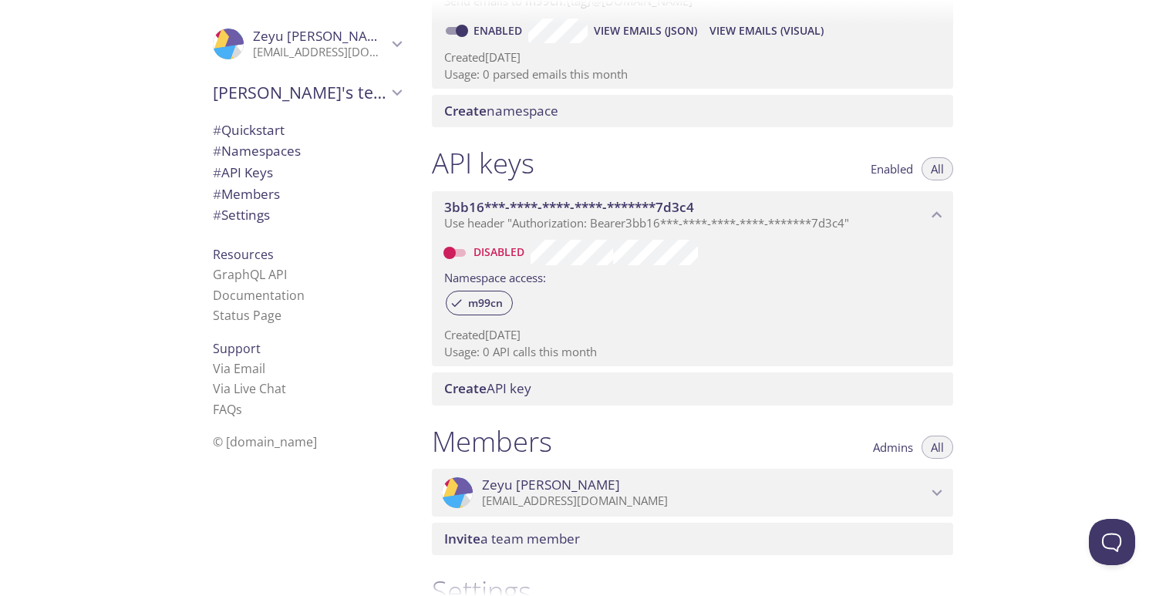
click at [496, 219] on span "Use header "Authorization: Bearer 3bb16***-****-****-****-*******7d3c4 "" at bounding box center [646, 222] width 405 height 15
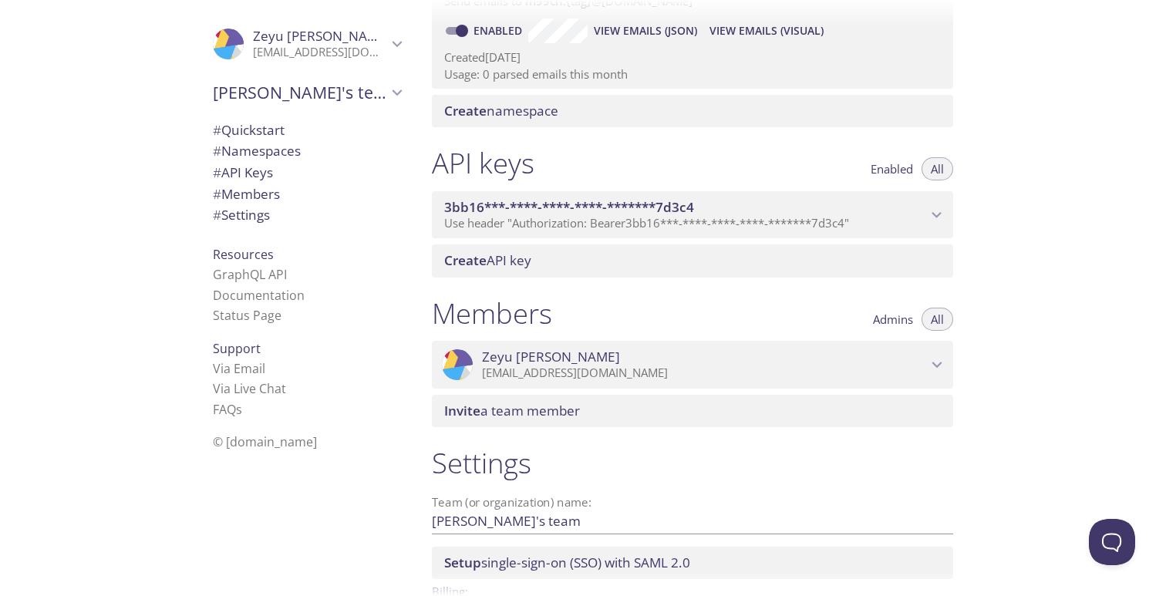
click at [496, 219] on span "Use header "Authorization: Bearer 3bb16***-****-****-****-*******7d3c4 "" at bounding box center [646, 222] width 405 height 15
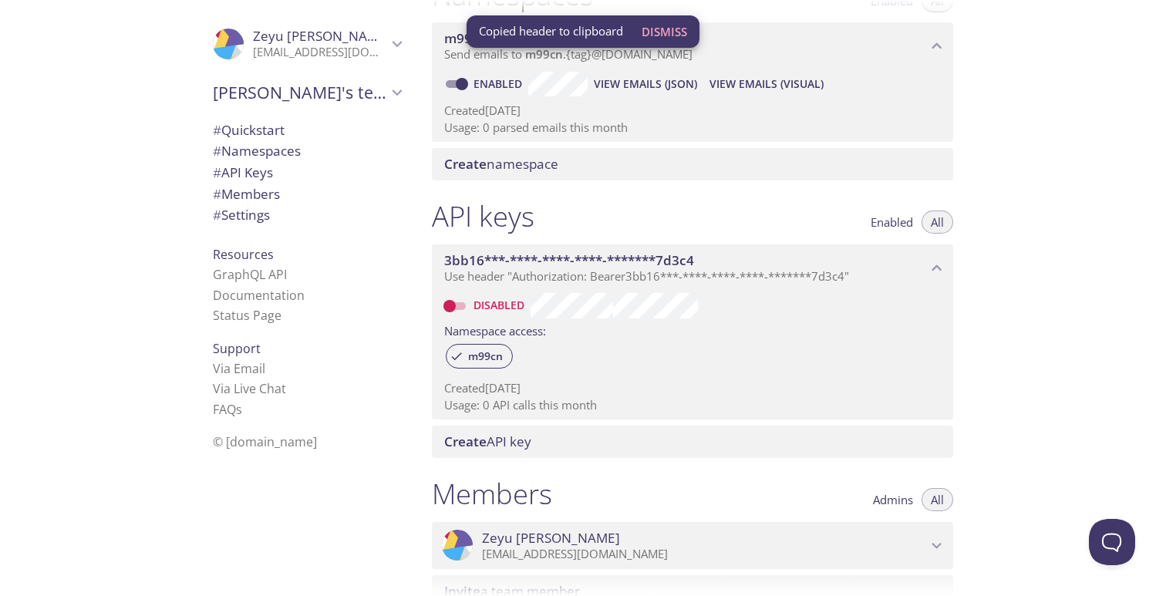
scroll to position [217, 0]
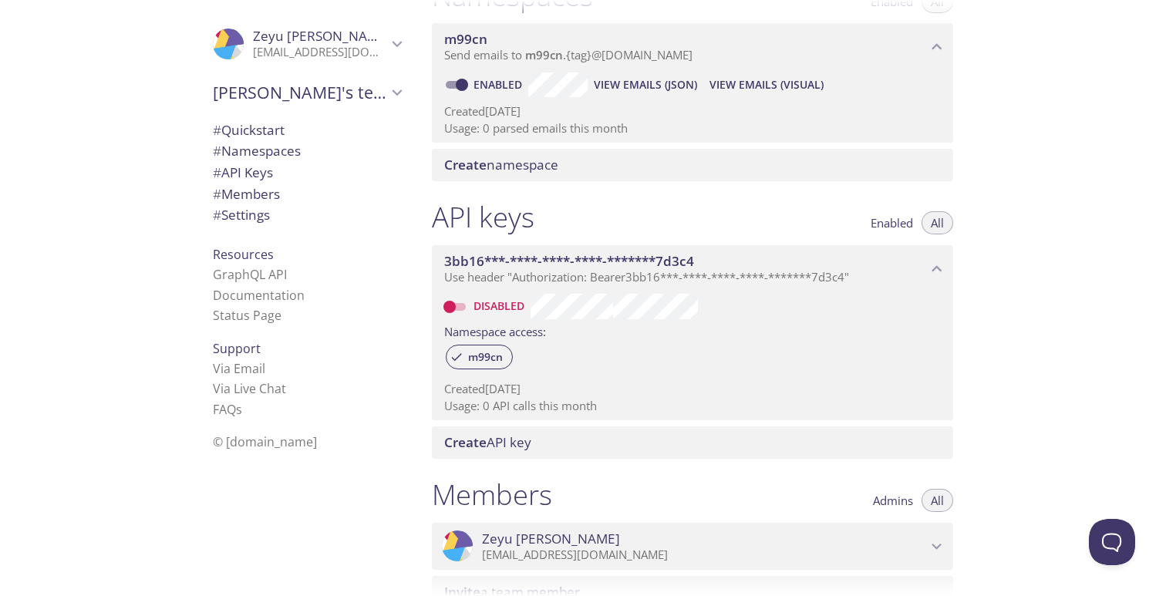
click at [923, 254] on span "3bb16***-****-****-****-*******7d3c4" at bounding box center [685, 261] width 483 height 17
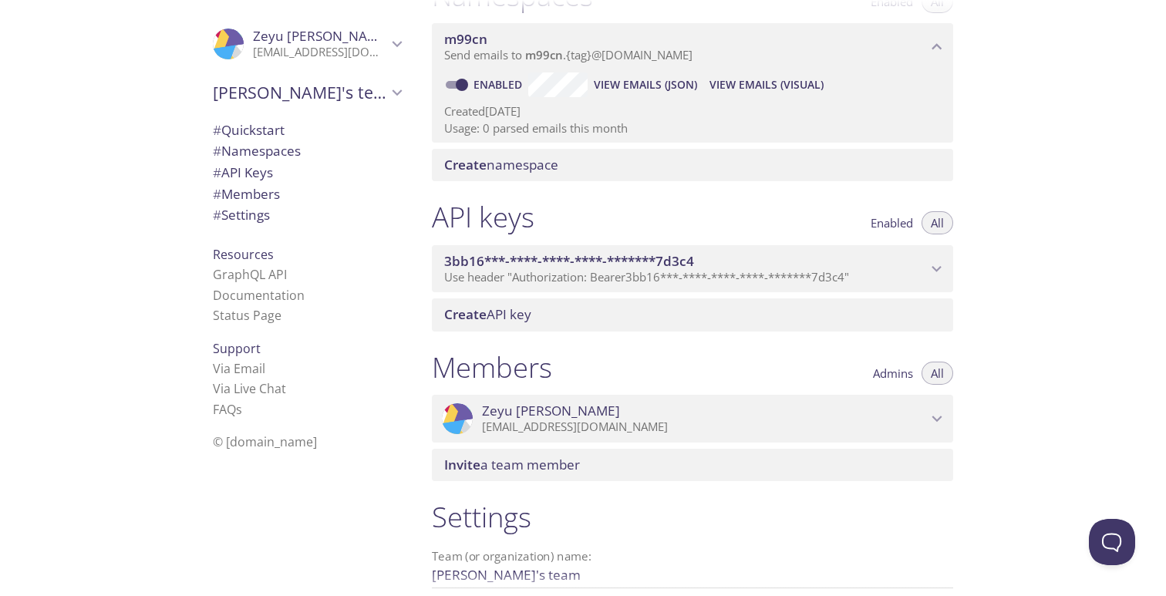
click at [923, 254] on span "3bb16***-****-****-****-*******7d3c4" at bounding box center [685, 261] width 483 height 17
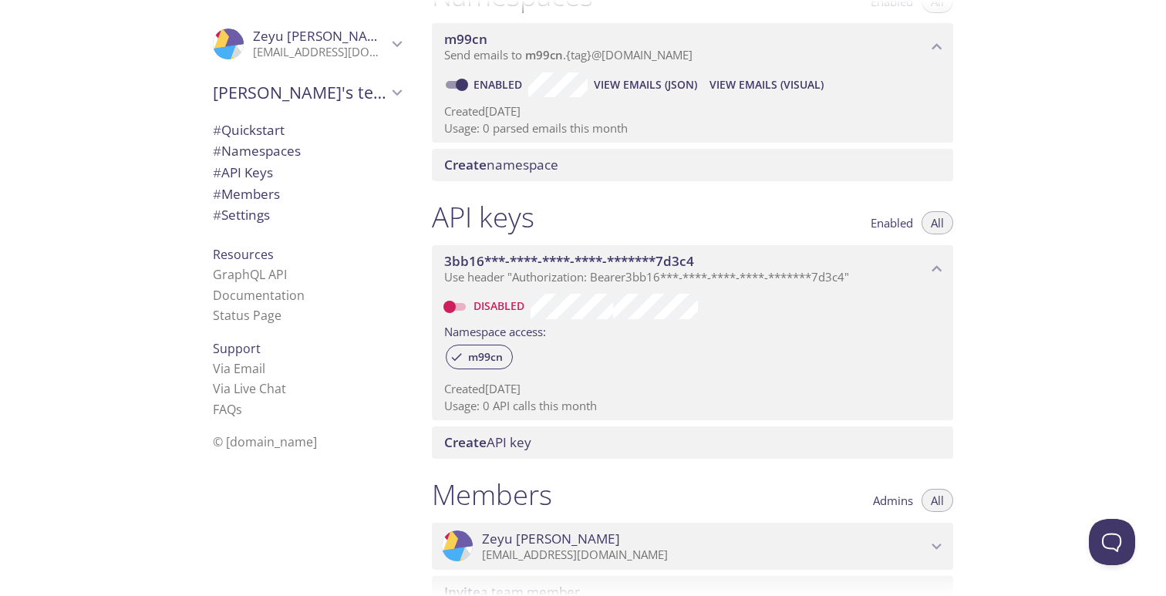
click at [923, 254] on span "3bb16***-****-****-****-*******7d3c4" at bounding box center [685, 261] width 483 height 17
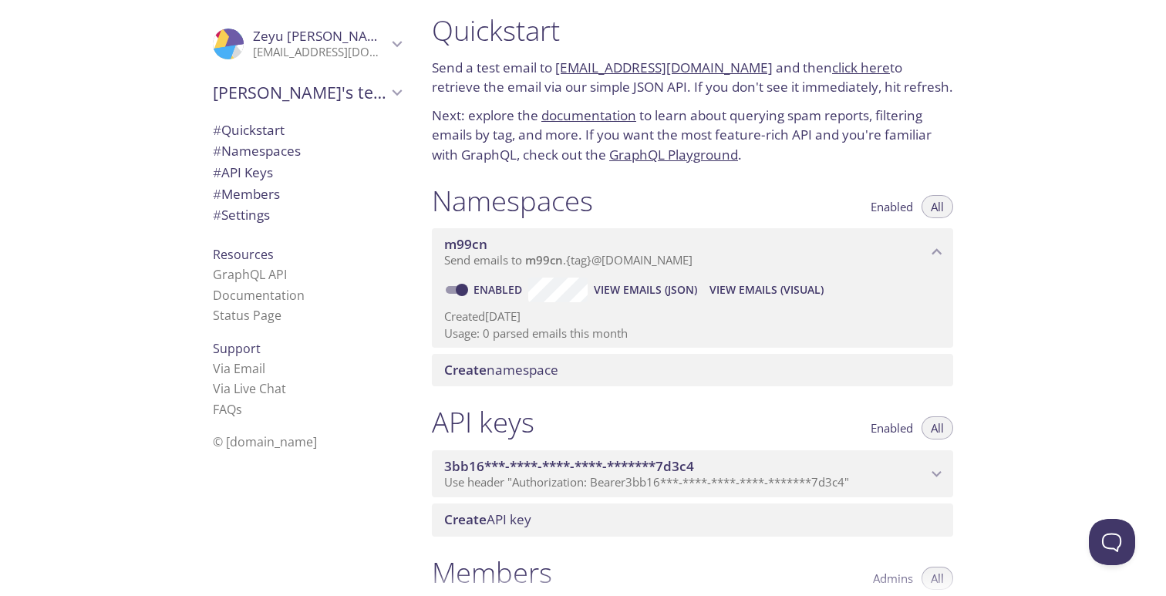
scroll to position [0, 0]
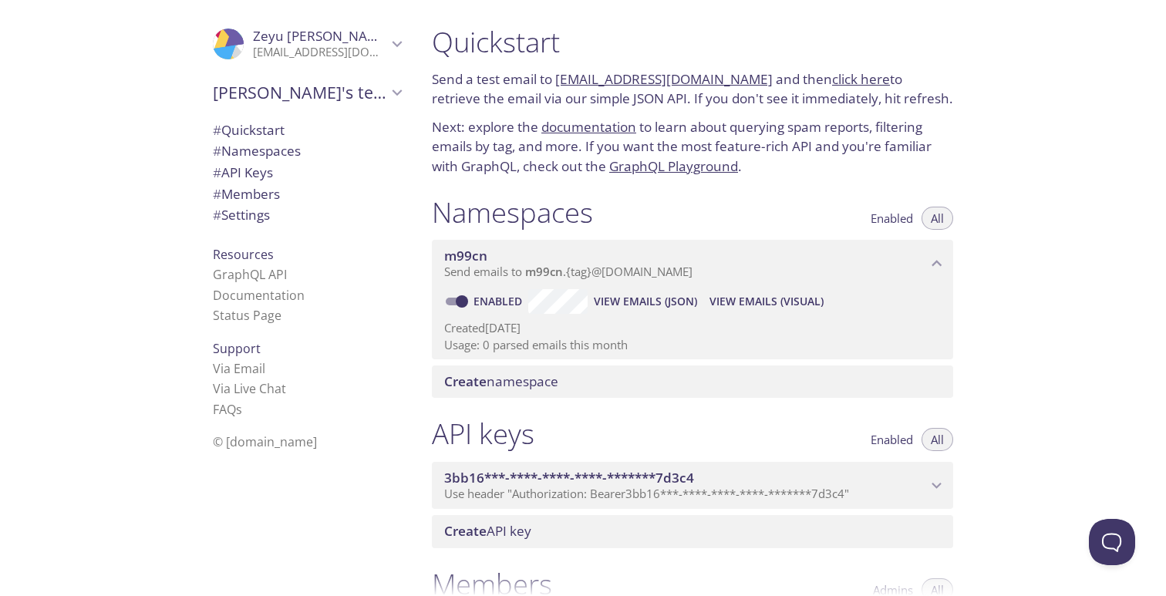
click at [270, 134] on span "# Quickstart" at bounding box center [249, 130] width 72 height 18
click at [570, 131] on link "documentation" at bounding box center [588, 127] width 95 height 18
